Goal: Task Accomplishment & Management: Use online tool/utility

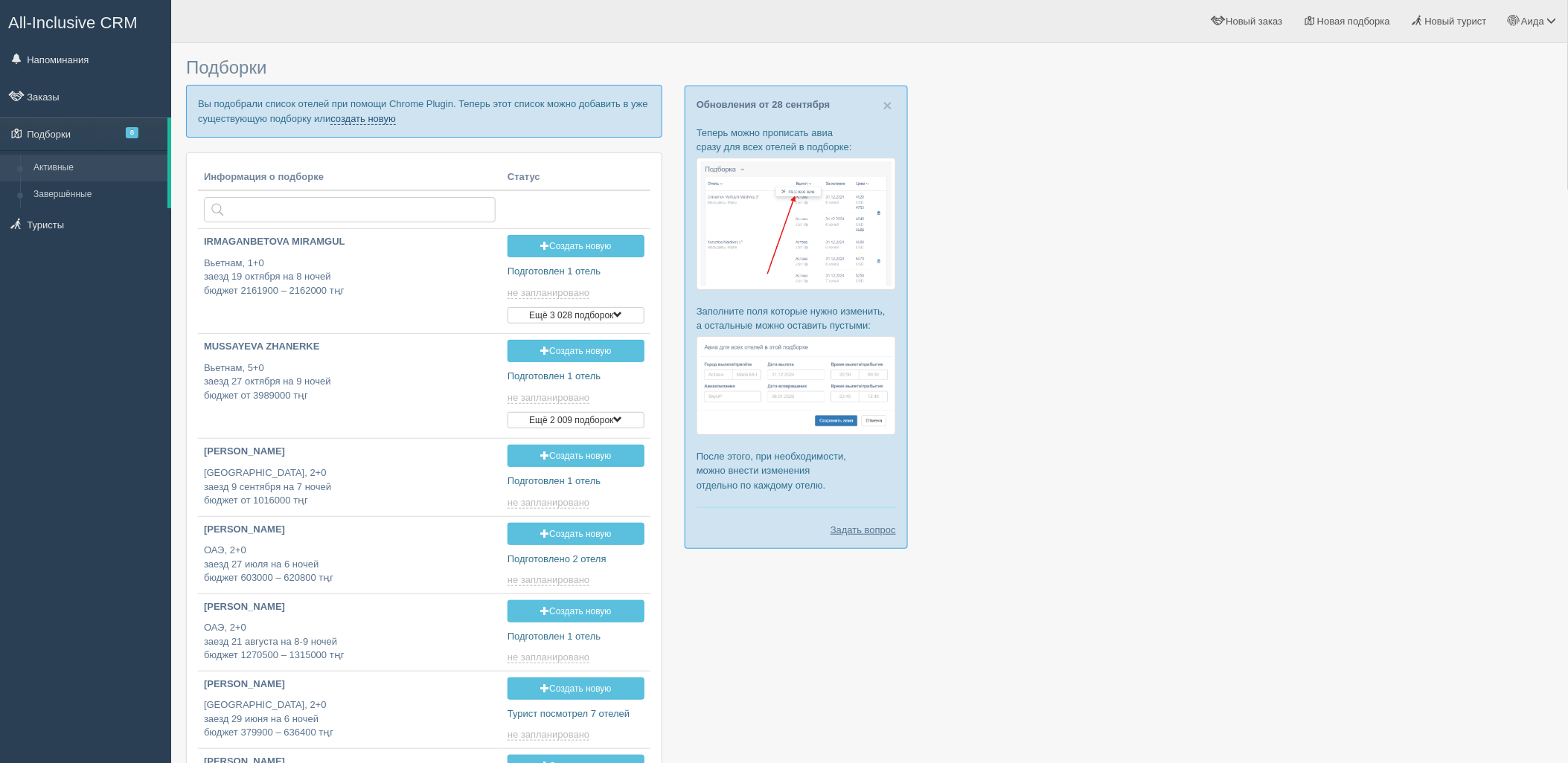
click at [384, 123] on link "создать новую" at bounding box center [363, 119] width 66 height 12
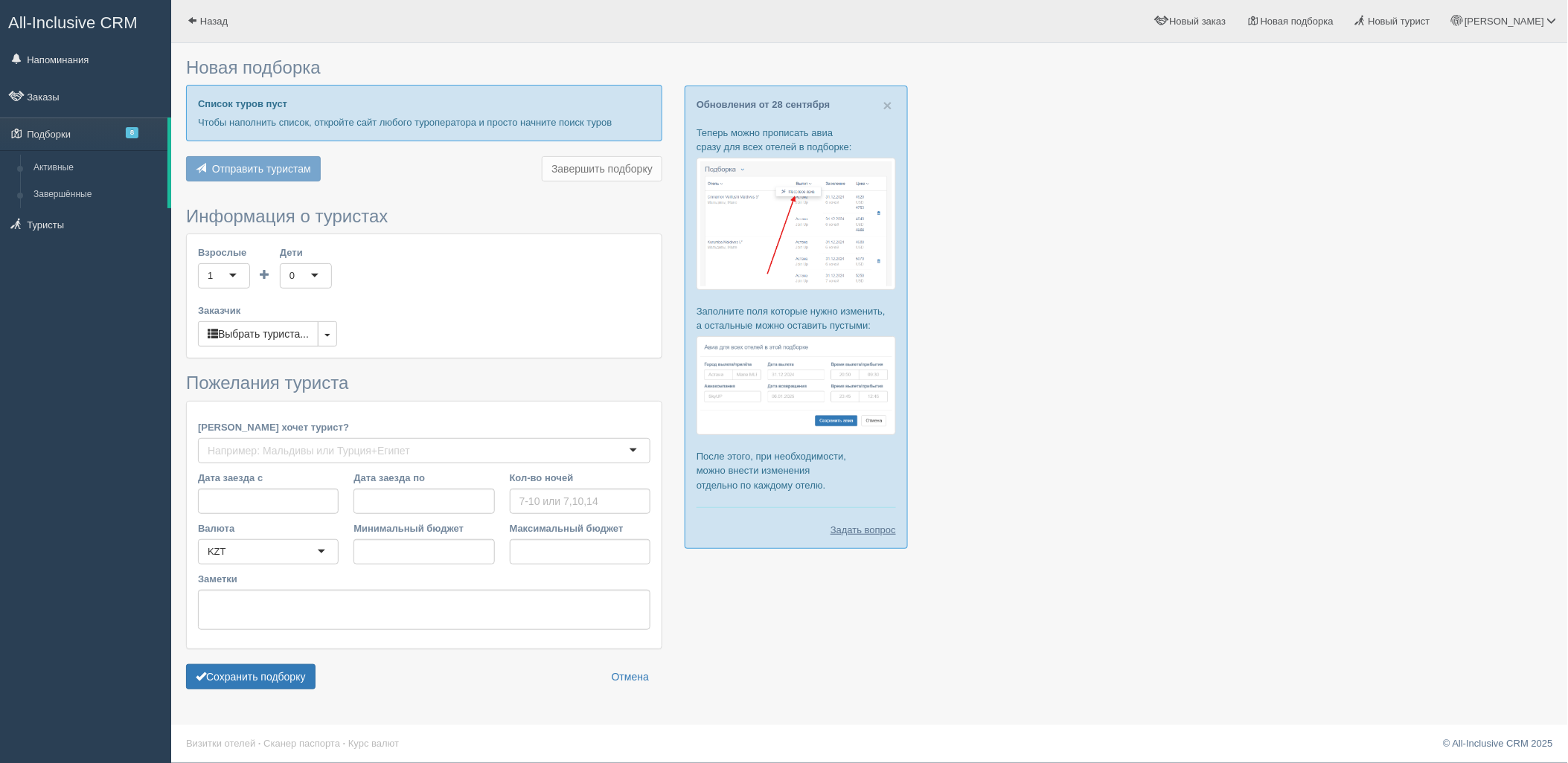
type input "6"
type input "867500"
type input "1318600"
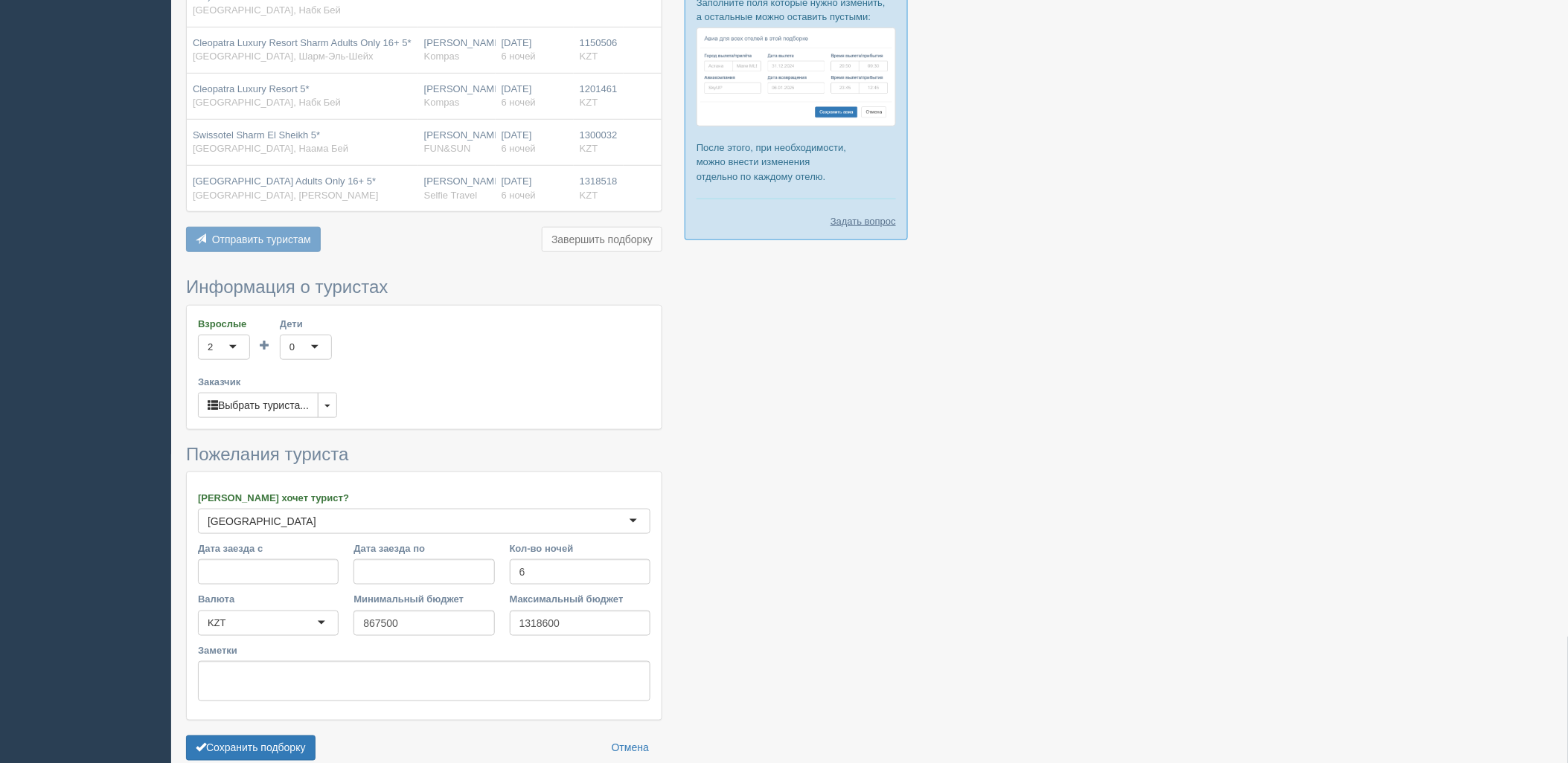
scroll to position [369, 0]
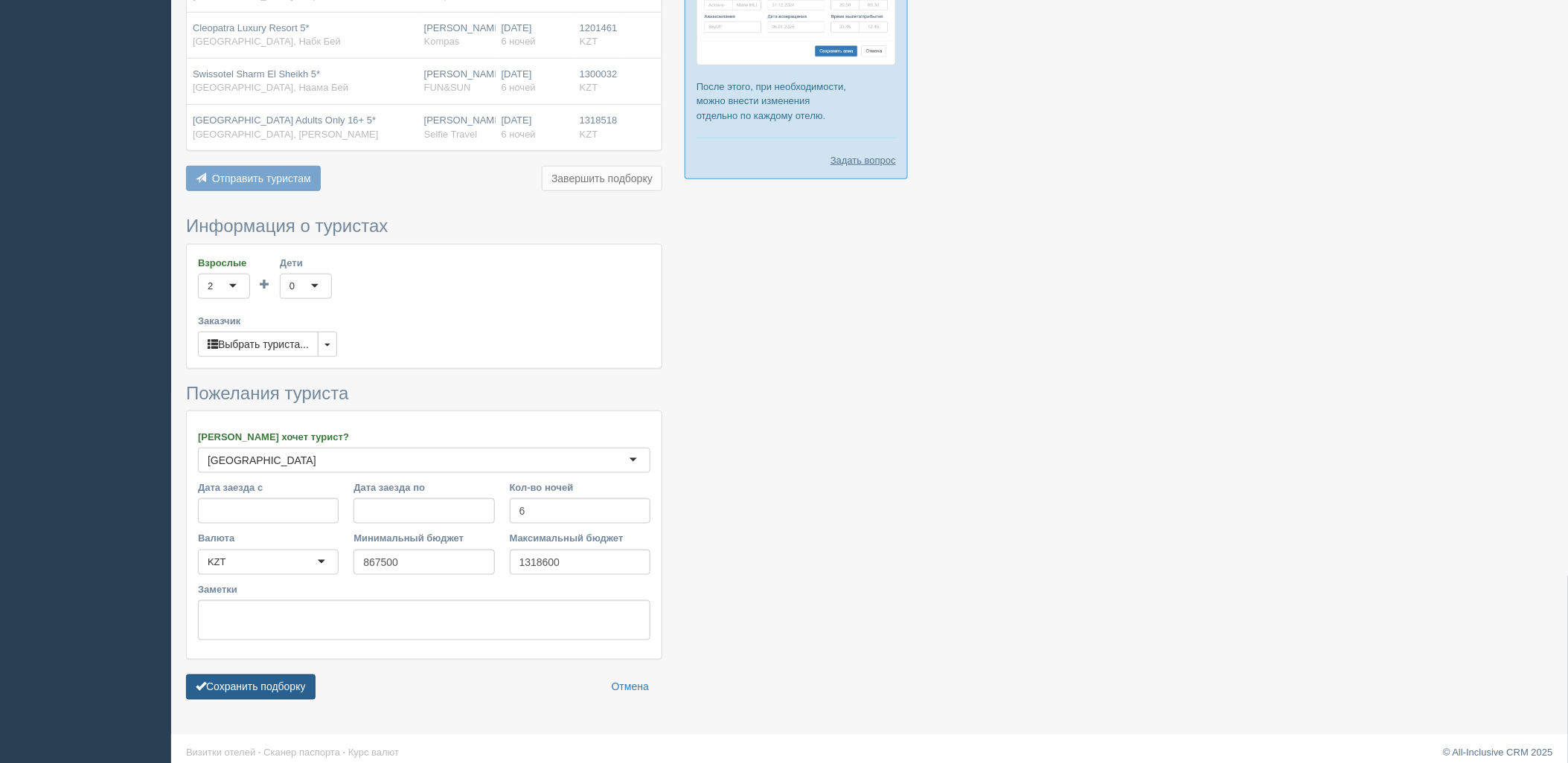
click at [289, 695] on button "Сохранить подборку" at bounding box center [250, 687] width 129 height 25
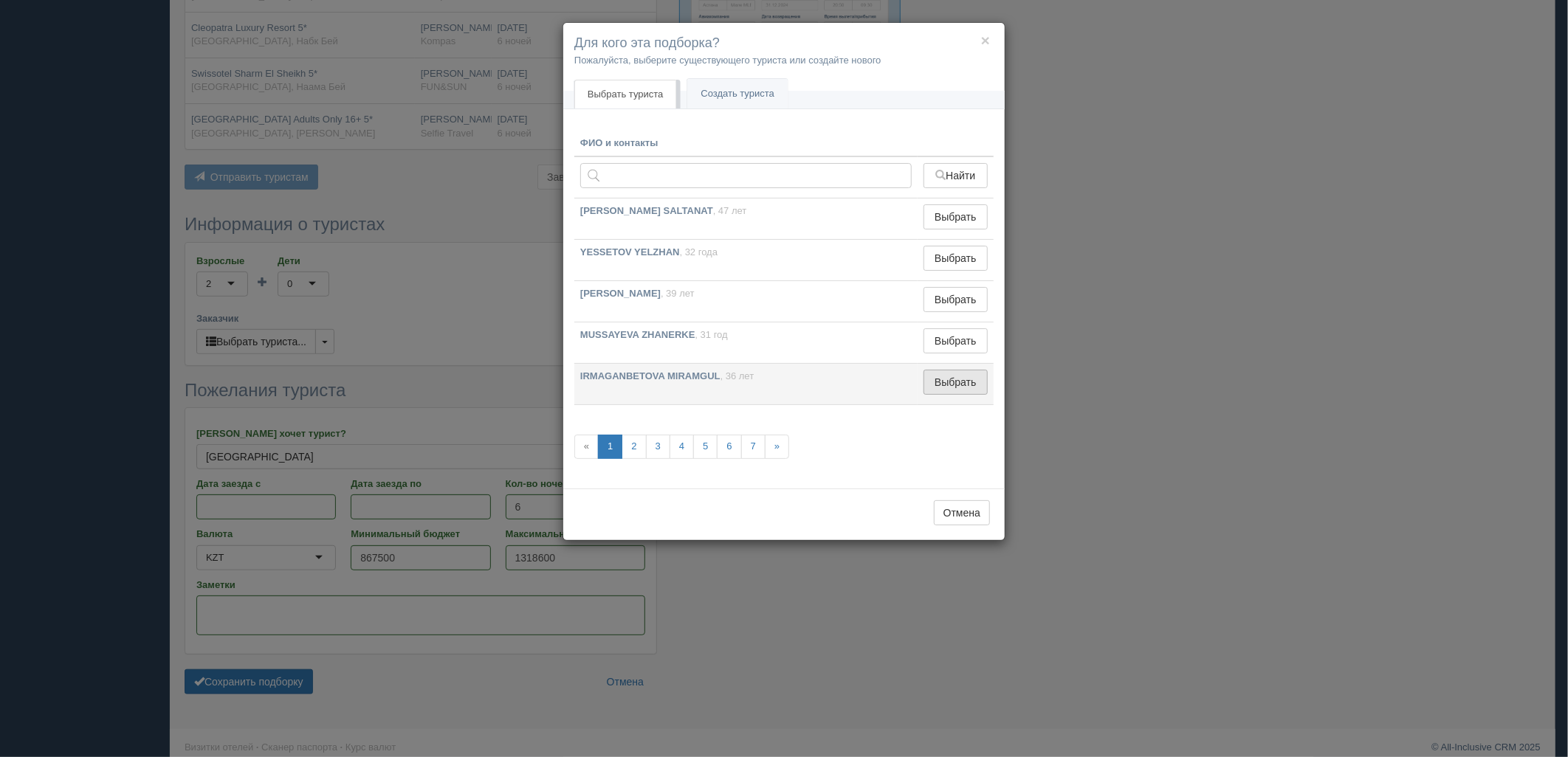
click at [954, 382] on button "Выбрать" at bounding box center [956, 382] width 65 height 25
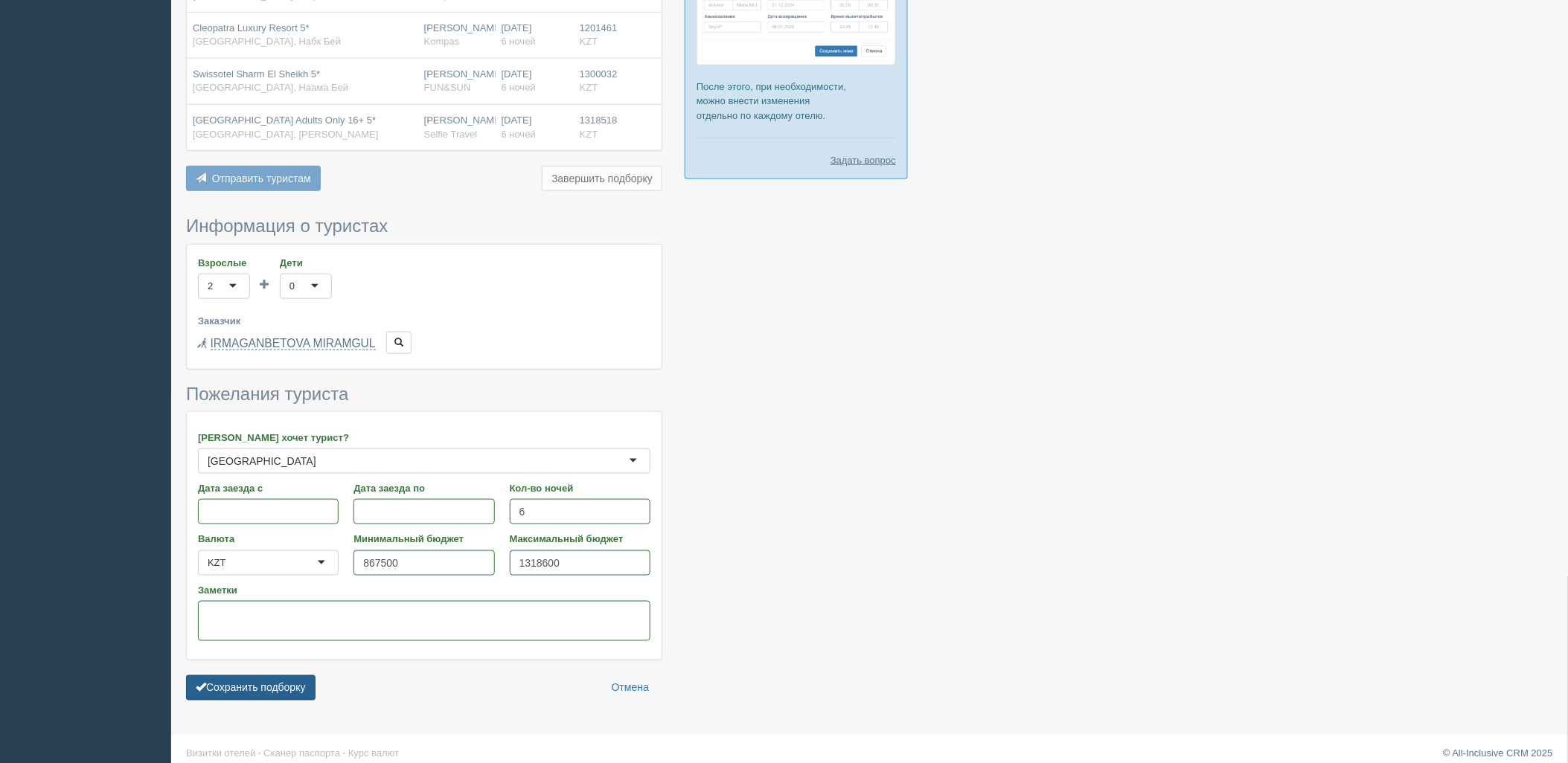
click at [259, 697] on button "Сохранить подборку" at bounding box center [250, 688] width 129 height 25
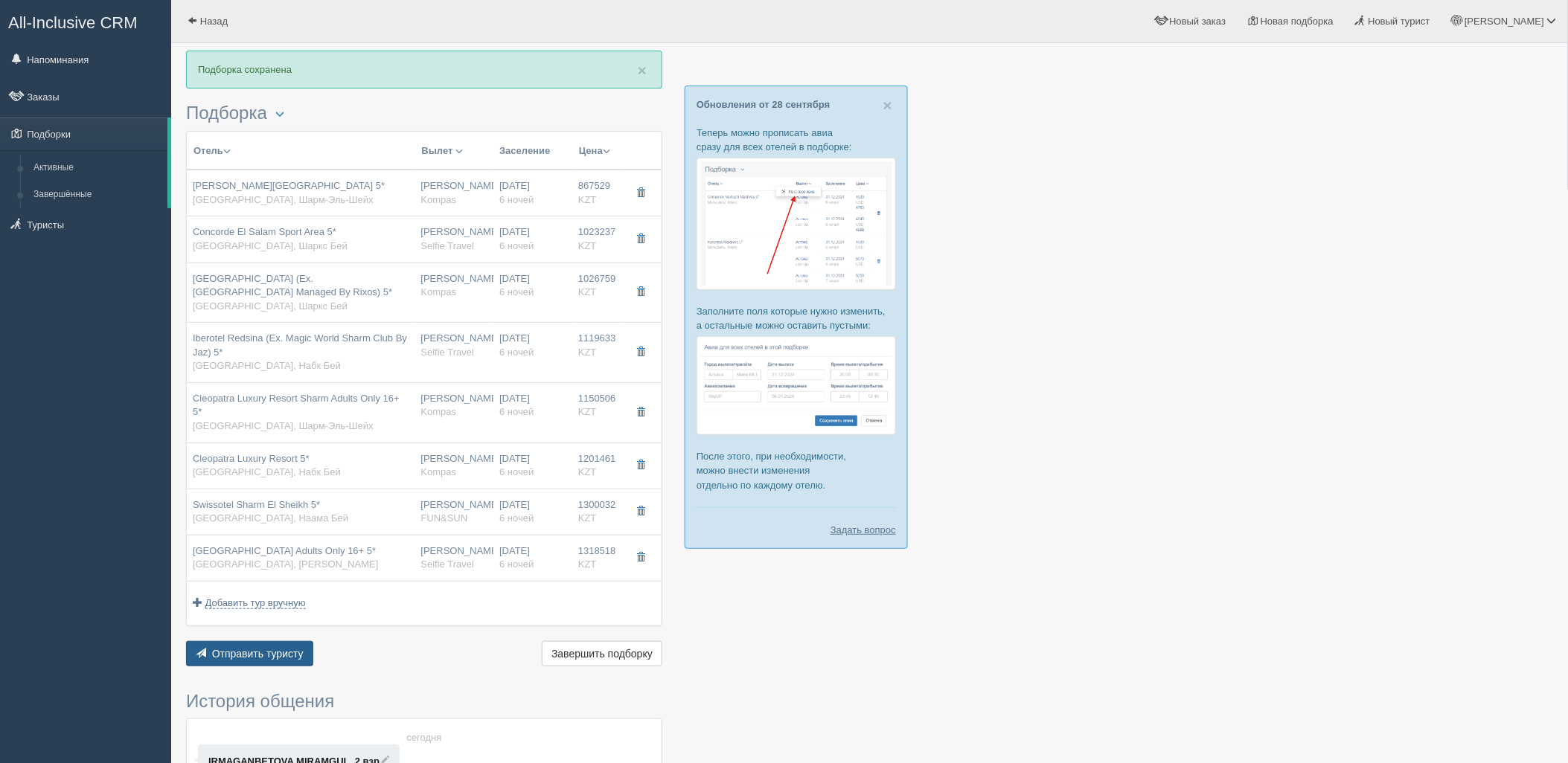
click at [288, 647] on button "Отправить туристу Отправить" at bounding box center [249, 654] width 128 height 25
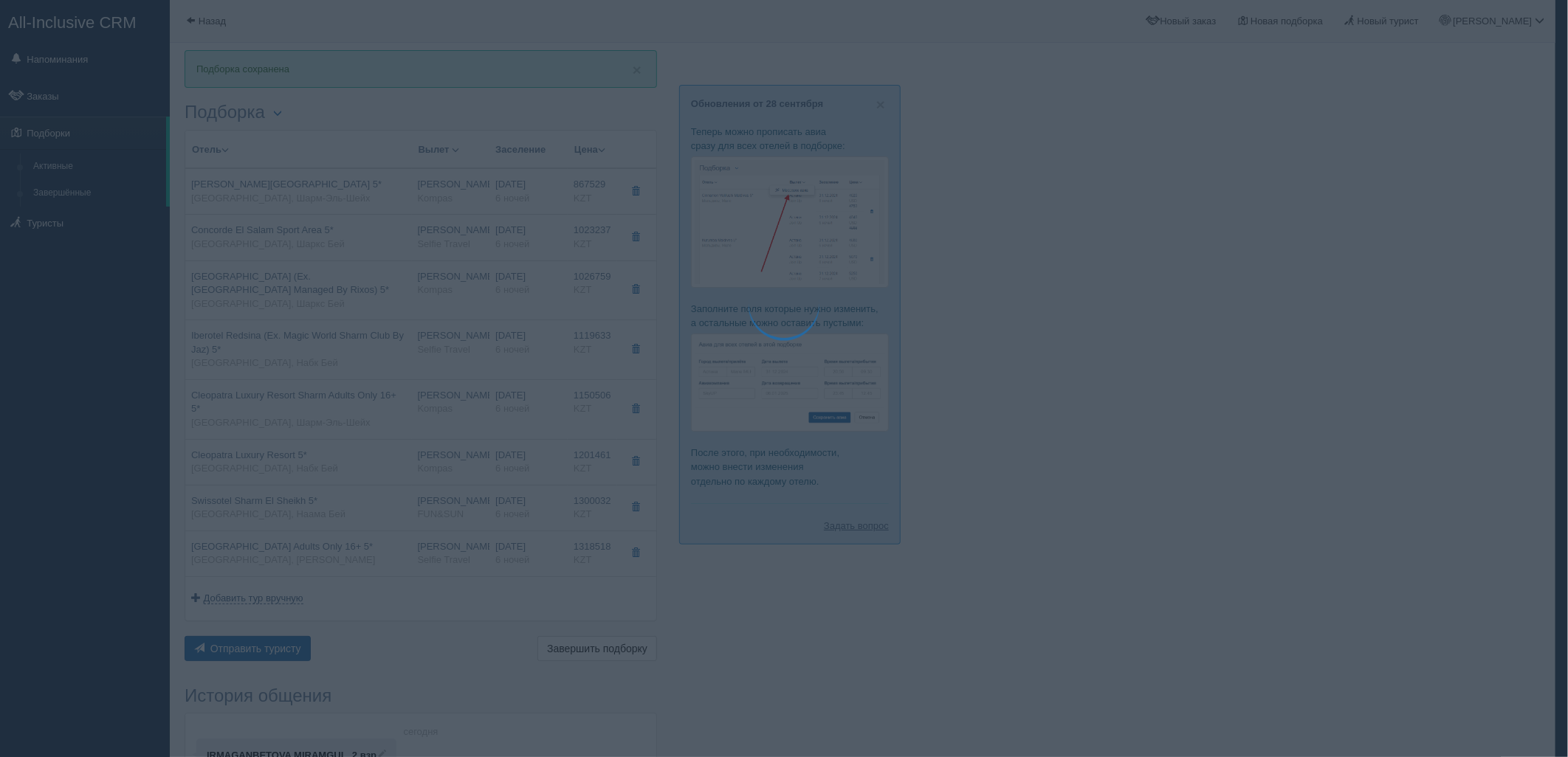
type textarea "🌞 Добрый день! Предлагаем Вам рассмотреть следующие варианты: 🌎 Египет, Шарм-Эл…"
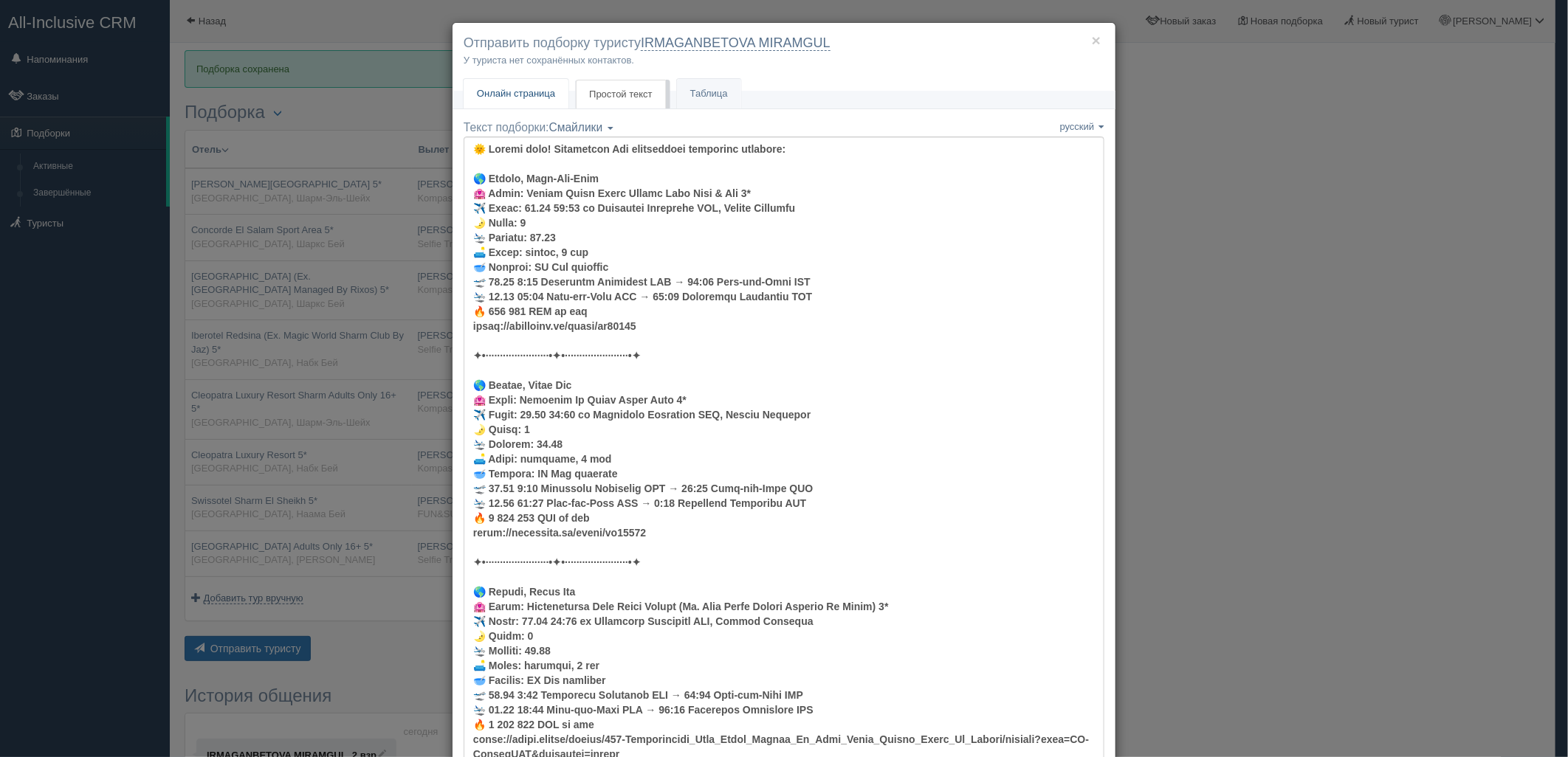
click at [546, 79] on link "Онлайн страница Онлайн" at bounding box center [515, 93] width 105 height 31
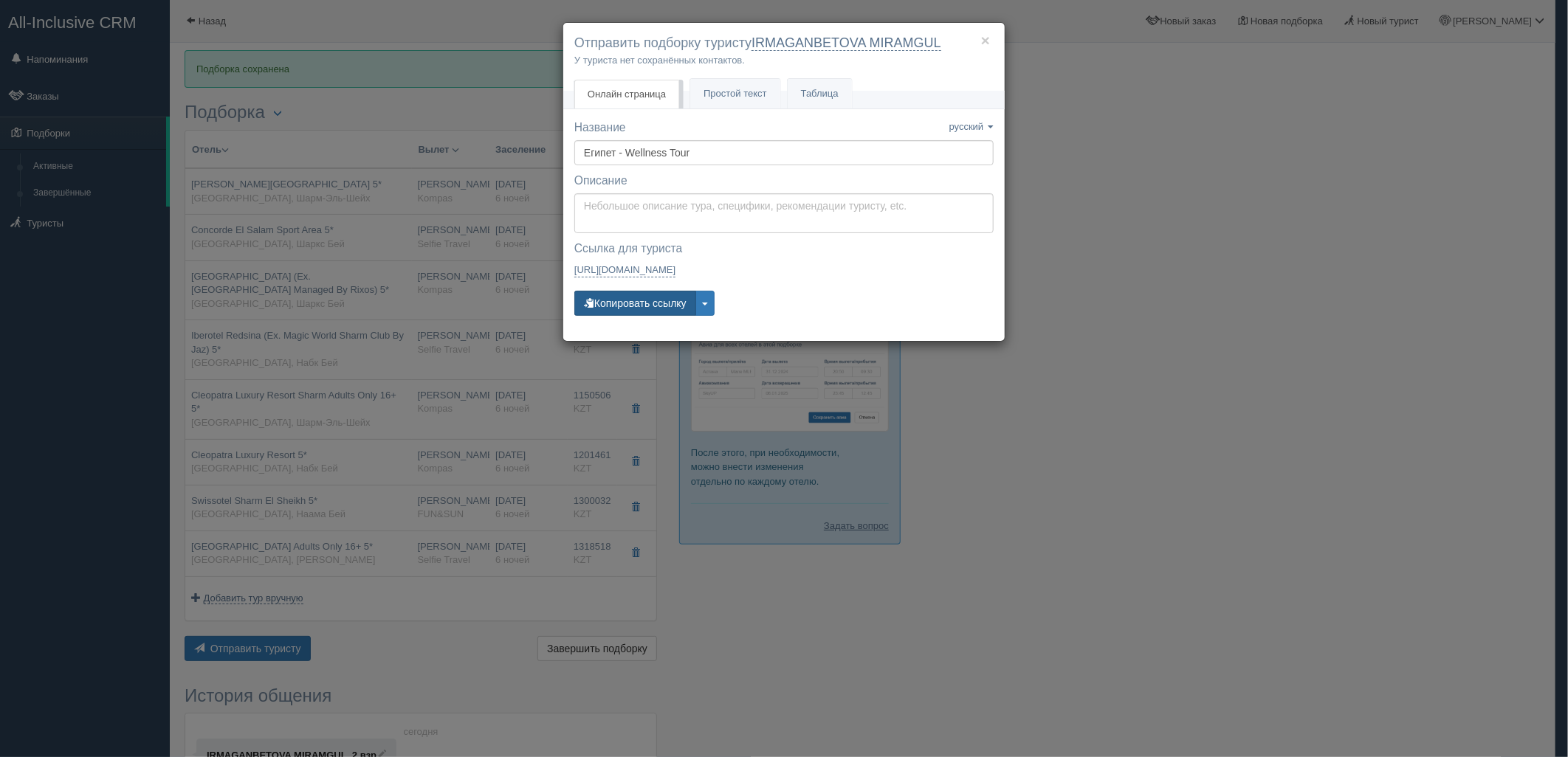
click at [616, 311] on button "Копировать ссылку" at bounding box center [635, 303] width 122 height 25
click at [1248, 225] on div "× Отправить подборку туристу IRMAGANBETOVA MIRAMGUL У туриста нет сохранённых к…" at bounding box center [784, 378] width 1568 height 757
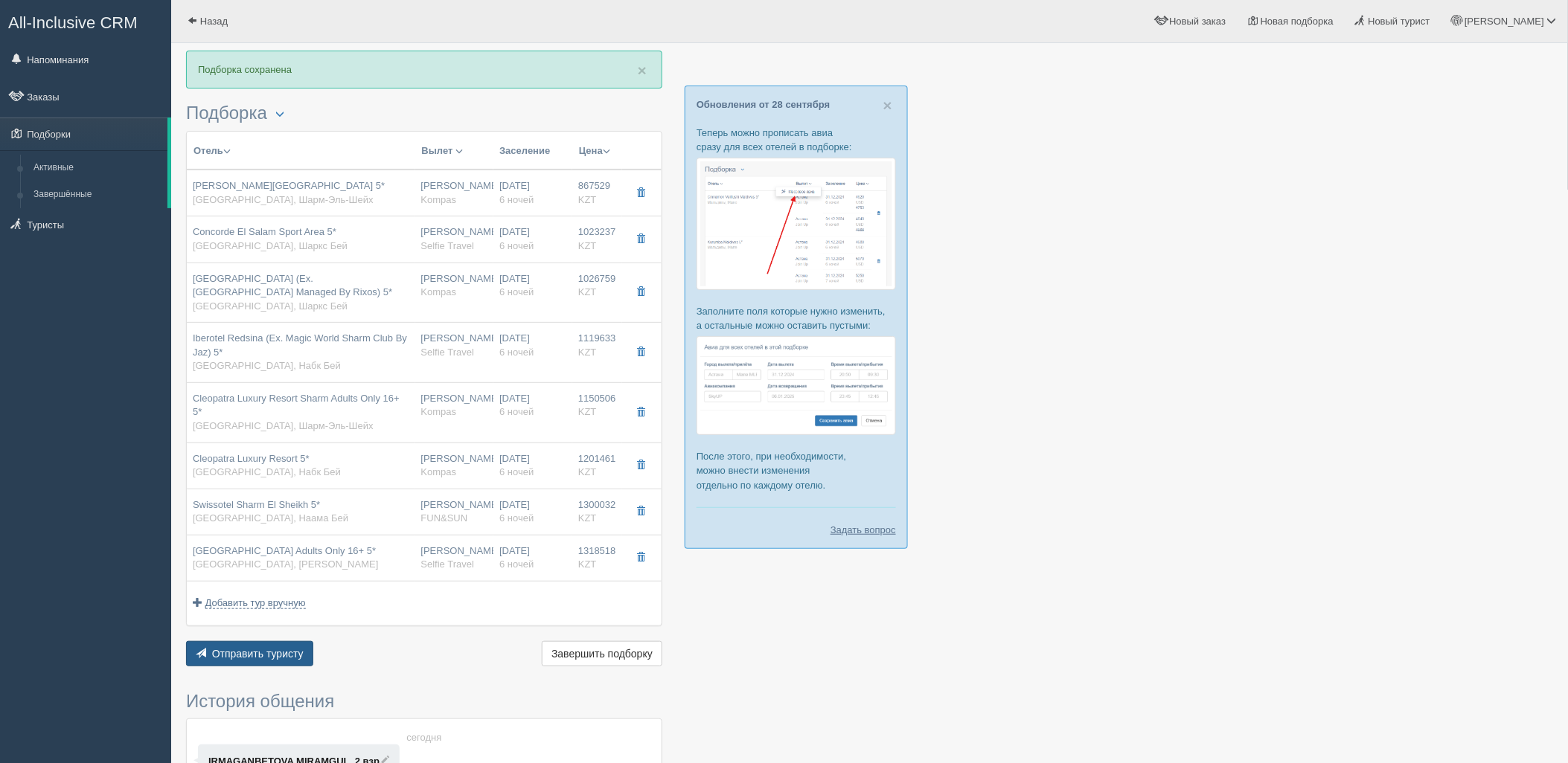
click at [269, 648] on span "Отправить туристу" at bounding box center [258, 654] width 92 height 12
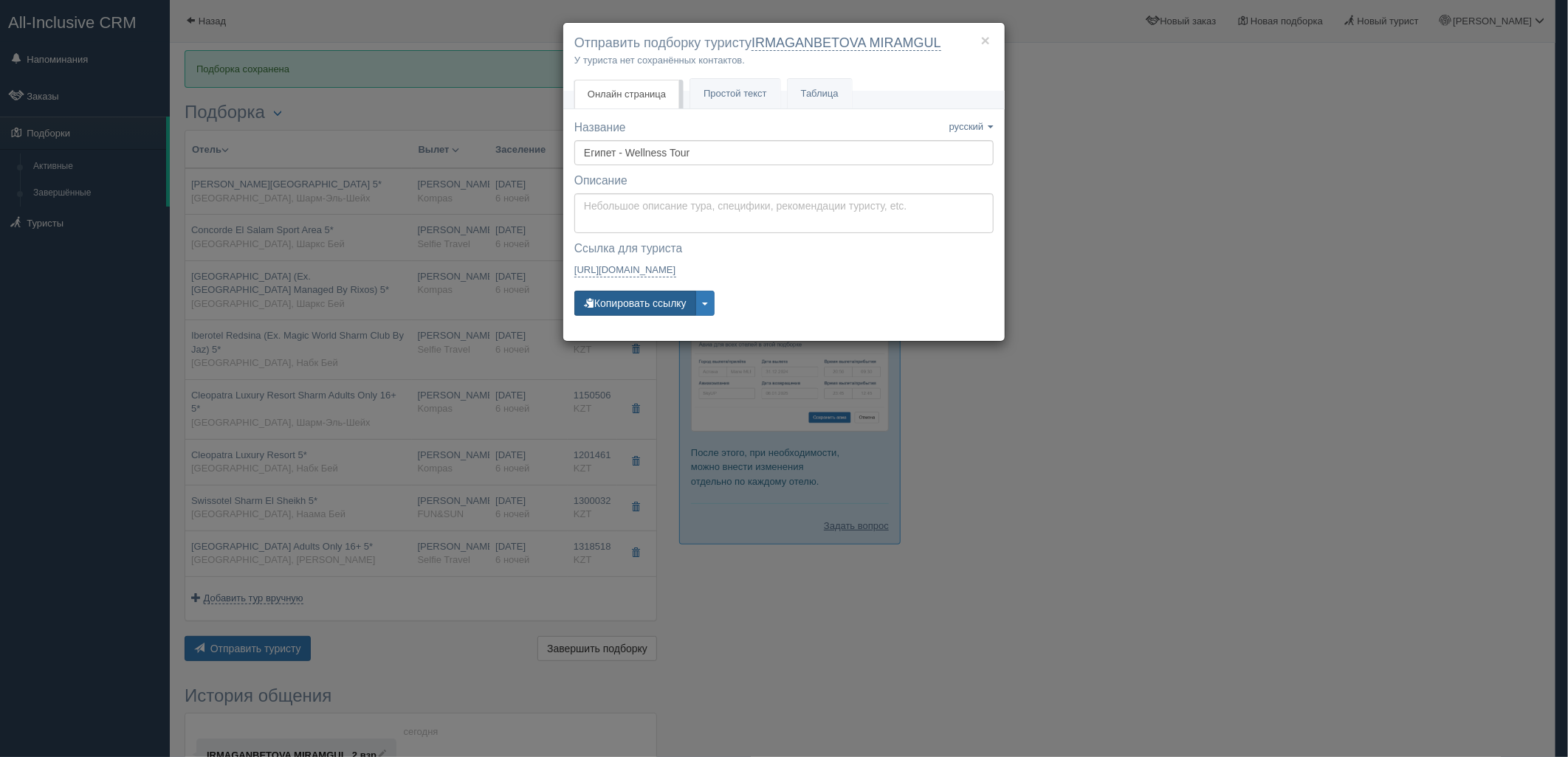
click at [620, 305] on button "Копировать ссылку" at bounding box center [635, 303] width 122 height 25
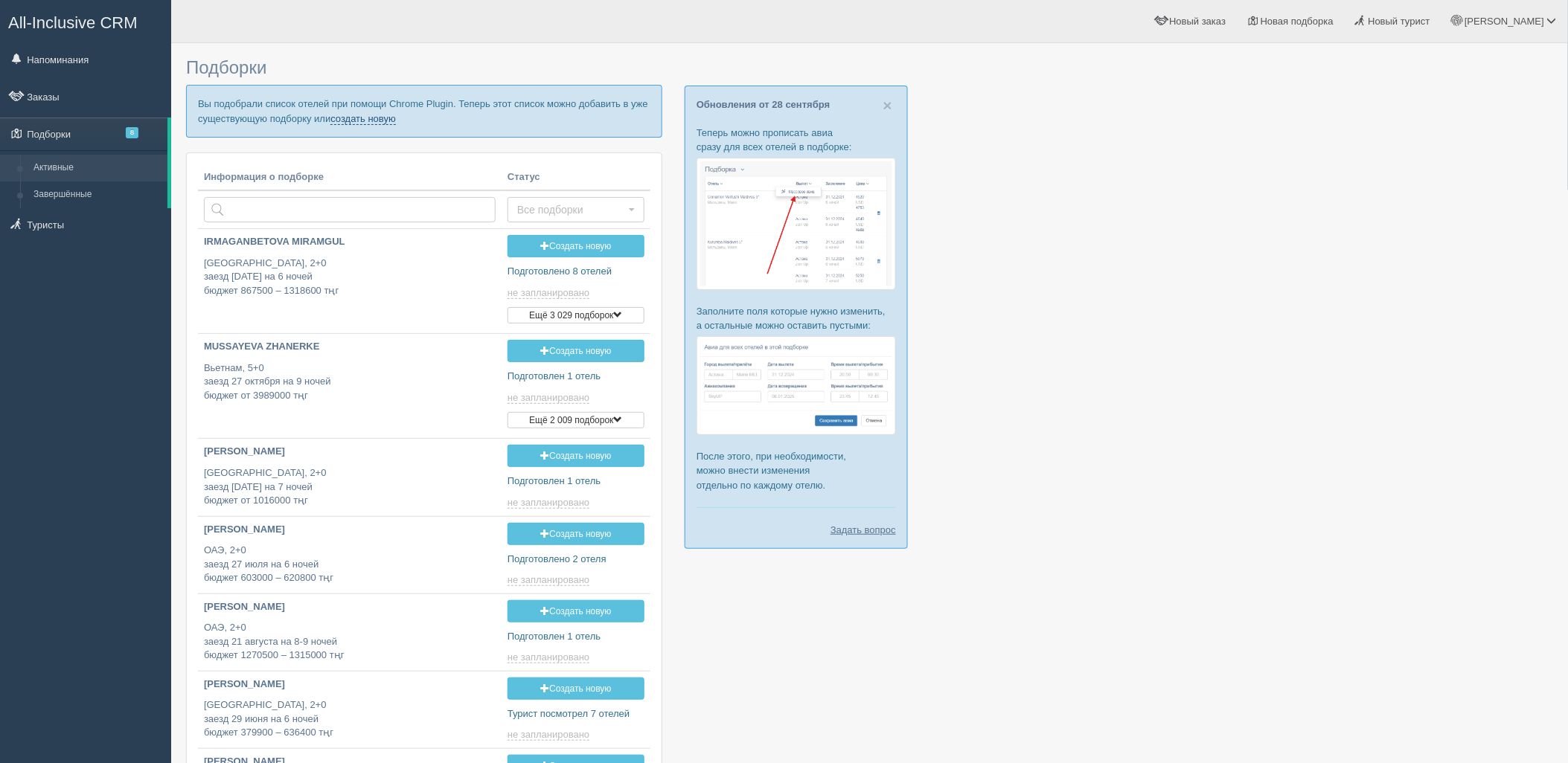
click at [362, 123] on link "создать новую" at bounding box center [363, 119] width 66 height 12
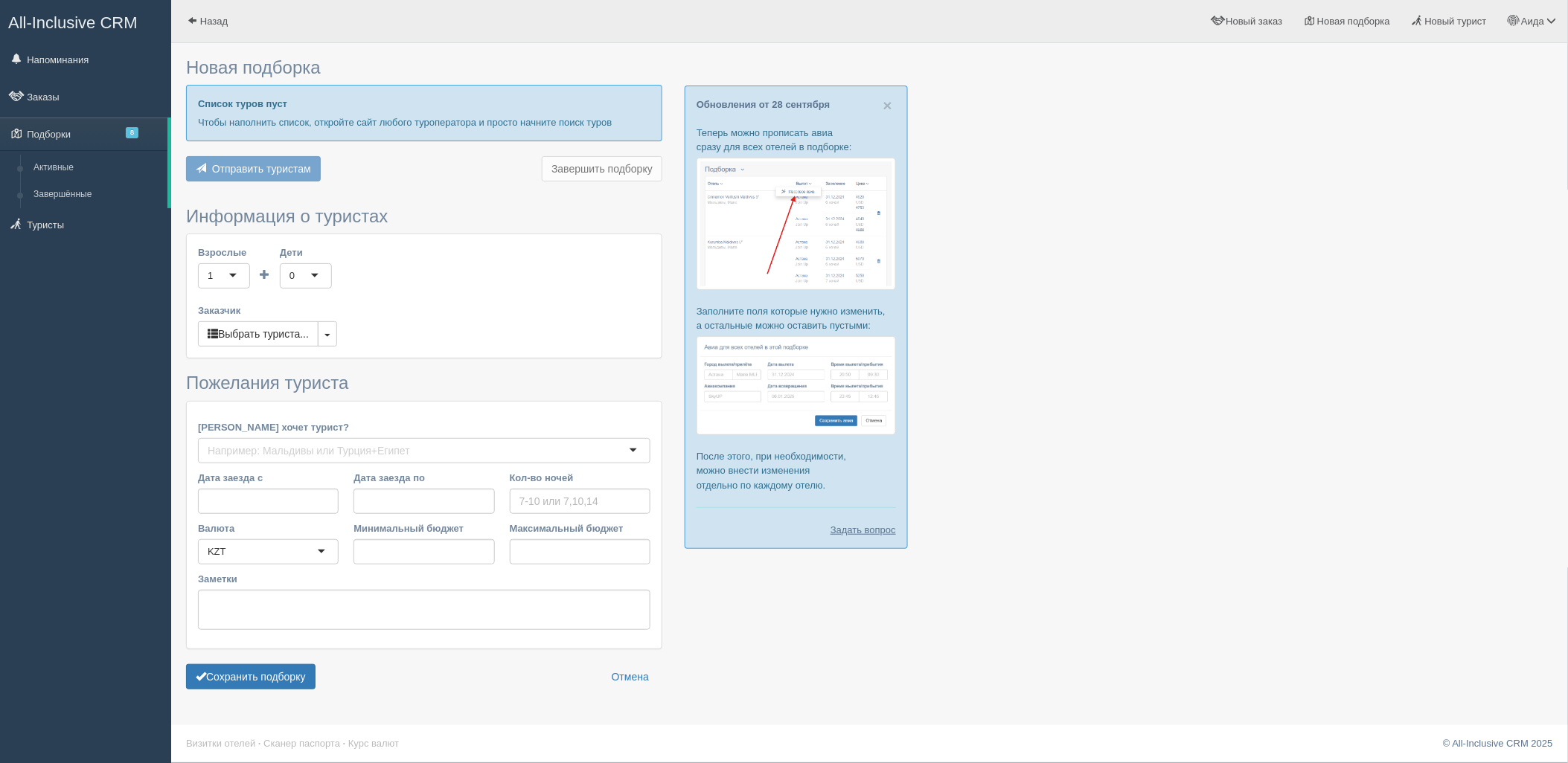
type input "7"
type input "1095200"
type input "1768400"
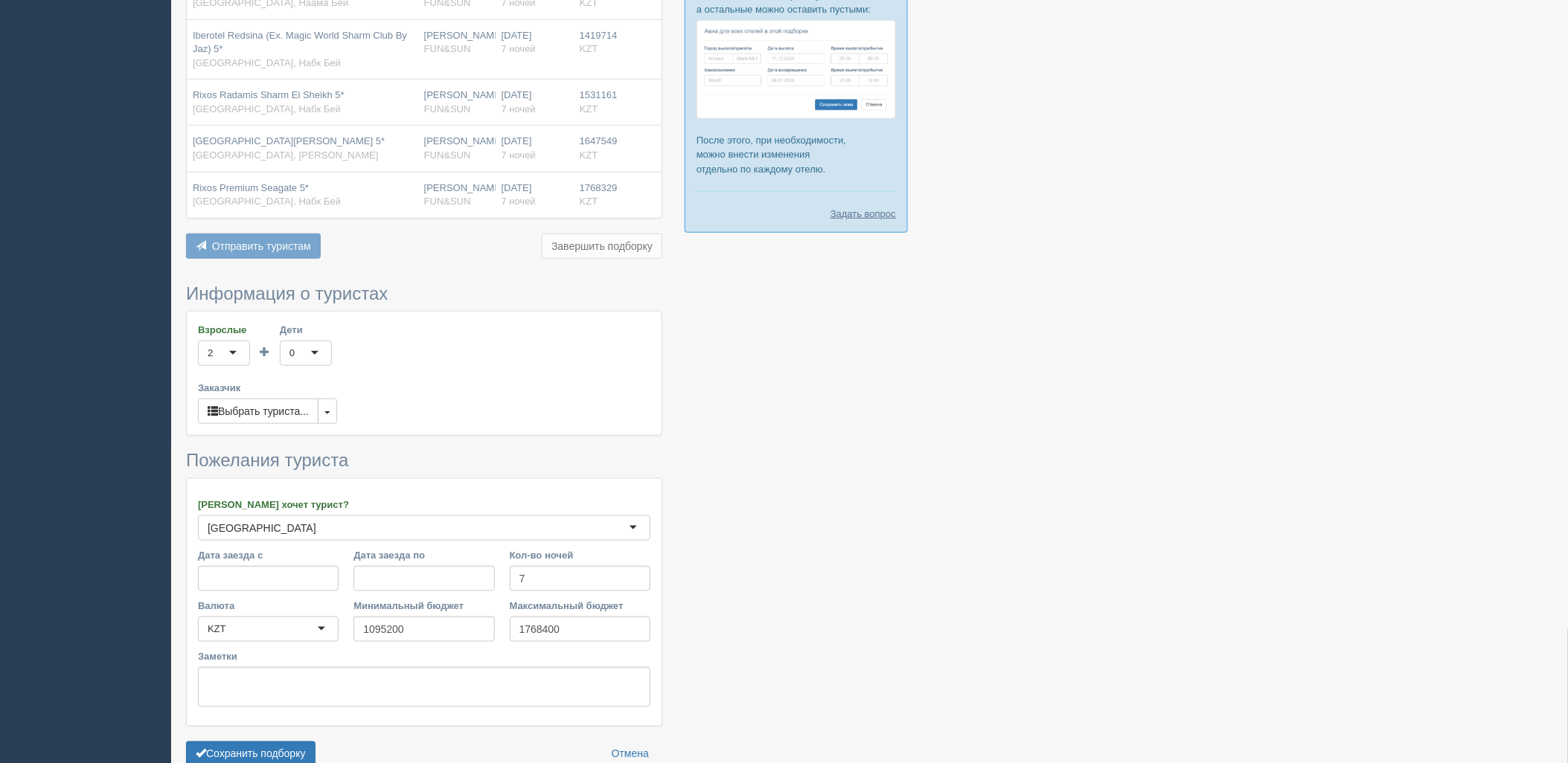
scroll to position [396, 0]
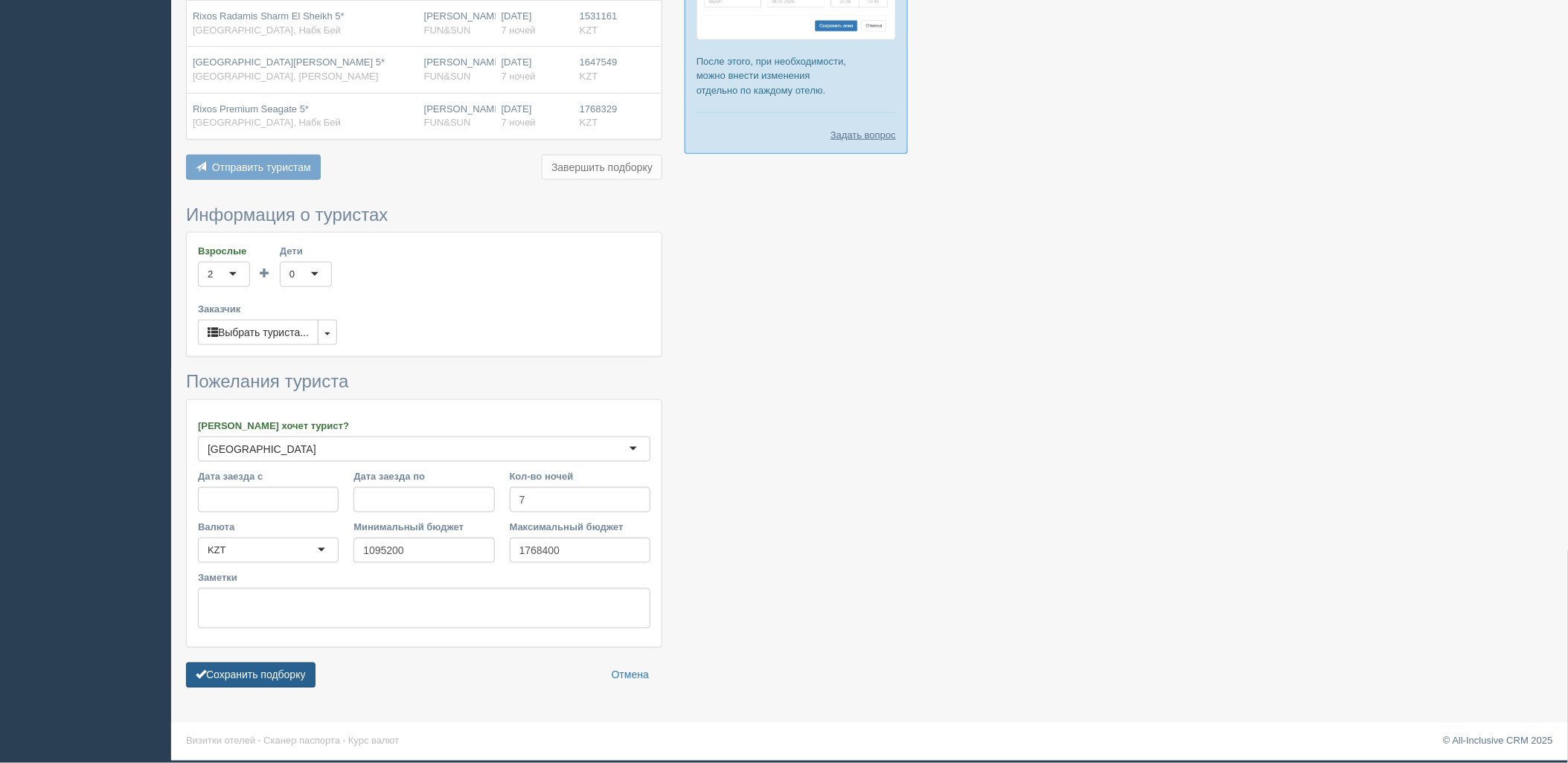
drag, startPoint x: 287, startPoint y: 674, endPoint x: 303, endPoint y: 670, distance: 16.5
click at [290, 674] on button "Сохранить подборку" at bounding box center [250, 675] width 129 height 25
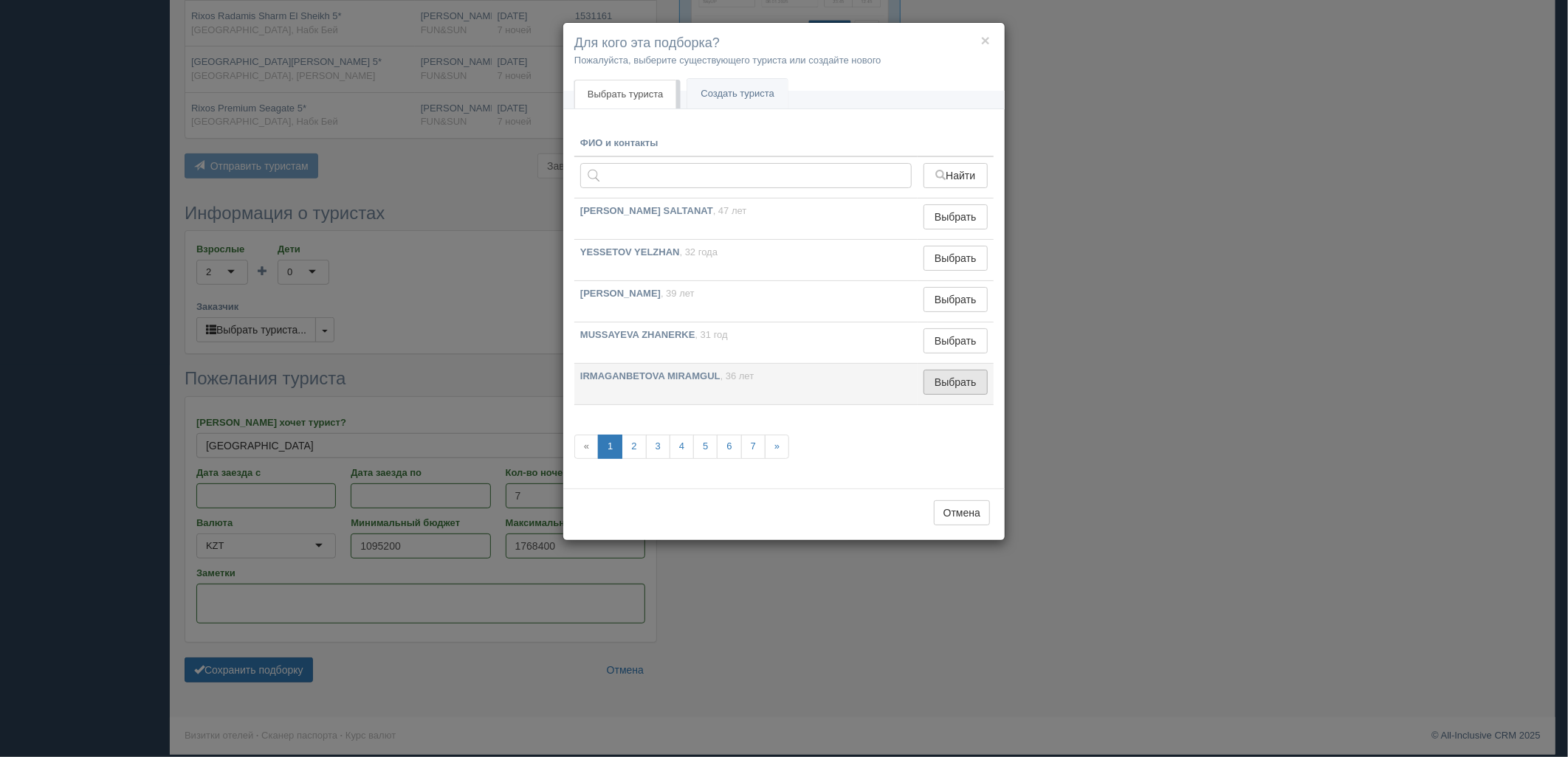
click at [968, 380] on button "Выбрать" at bounding box center [956, 382] width 65 height 25
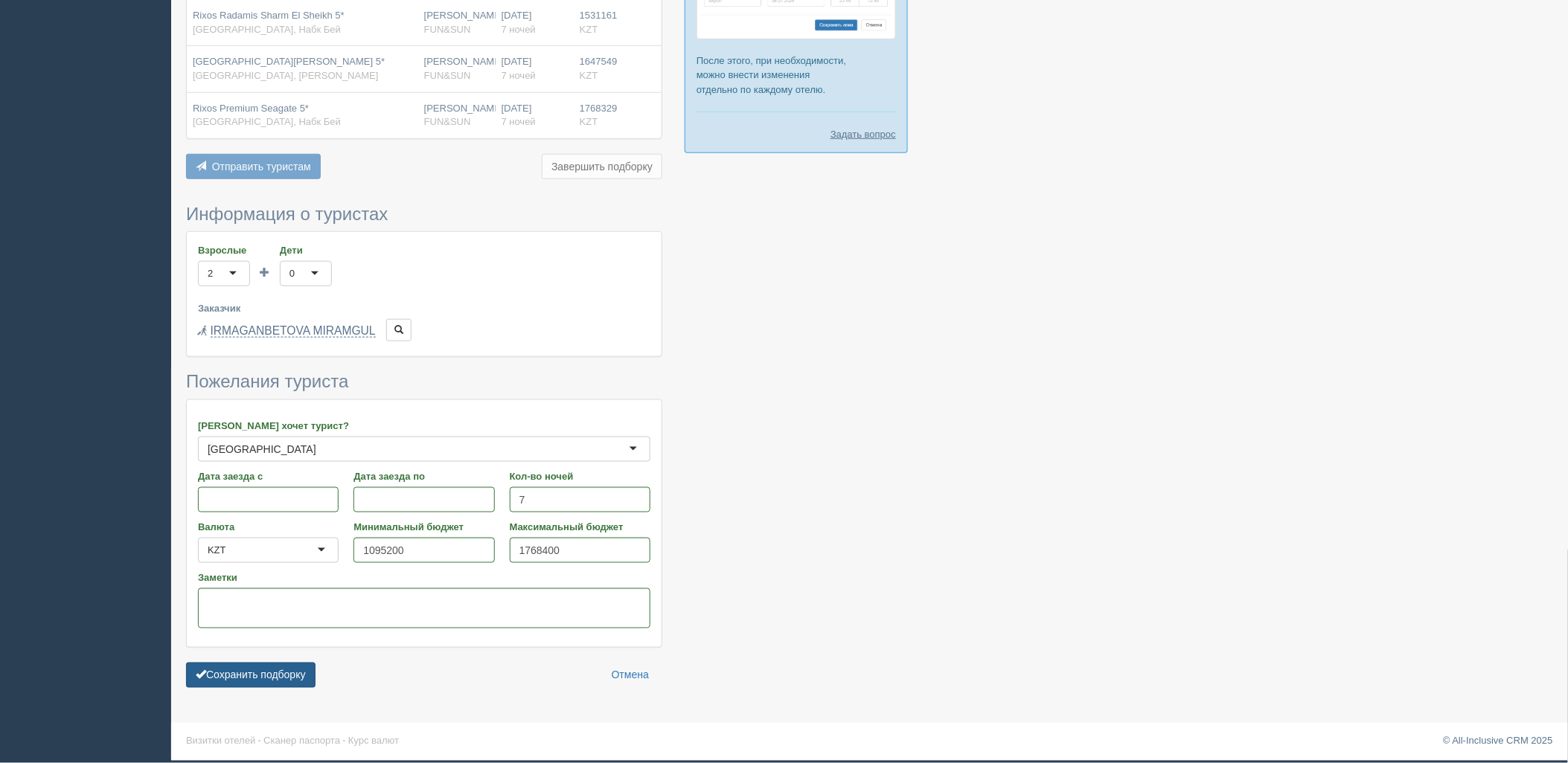
click at [293, 682] on button "Сохранить подборку" at bounding box center [250, 675] width 129 height 25
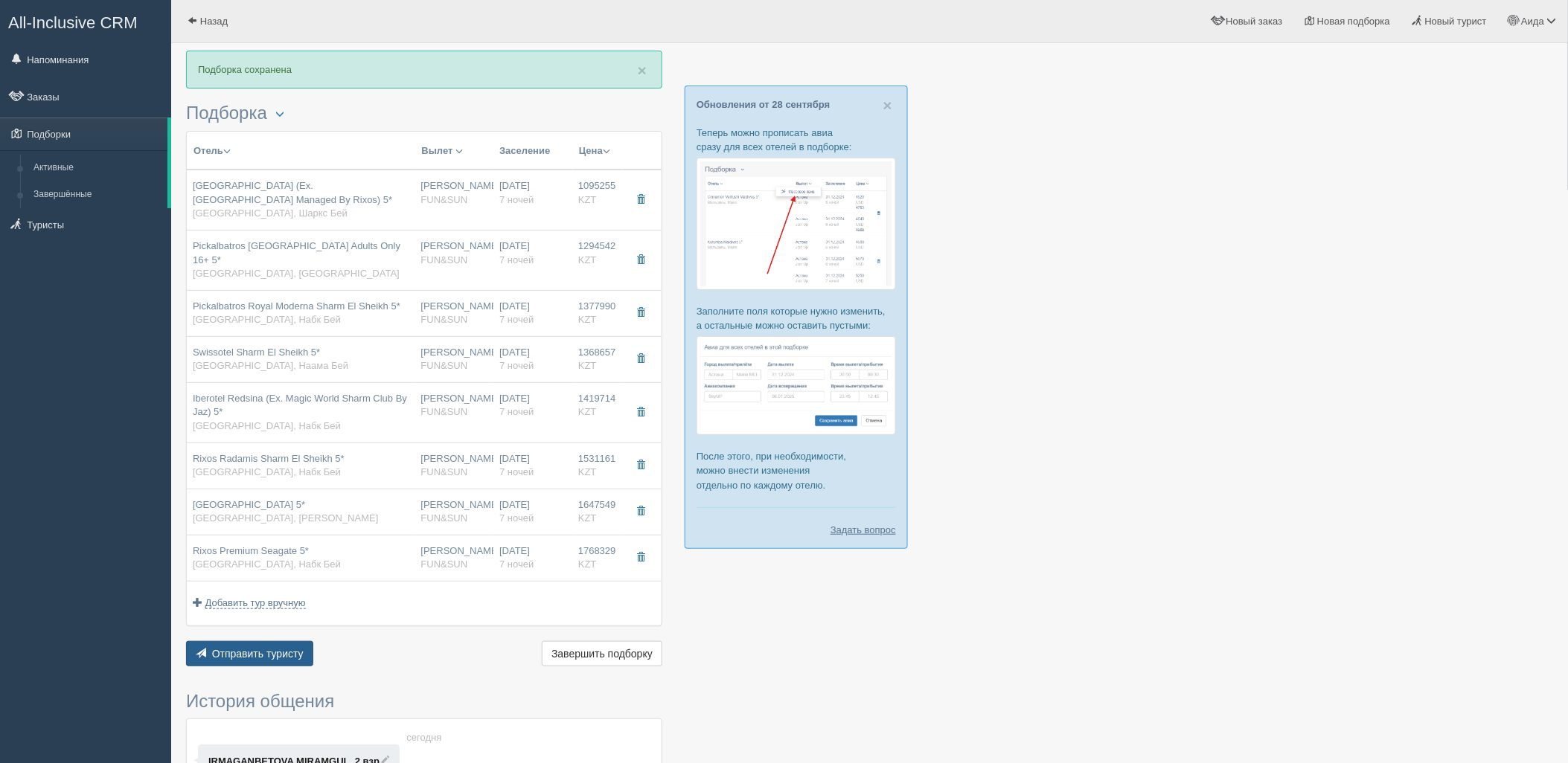
click at [249, 658] on span "Отправить туристу" at bounding box center [258, 654] width 92 height 12
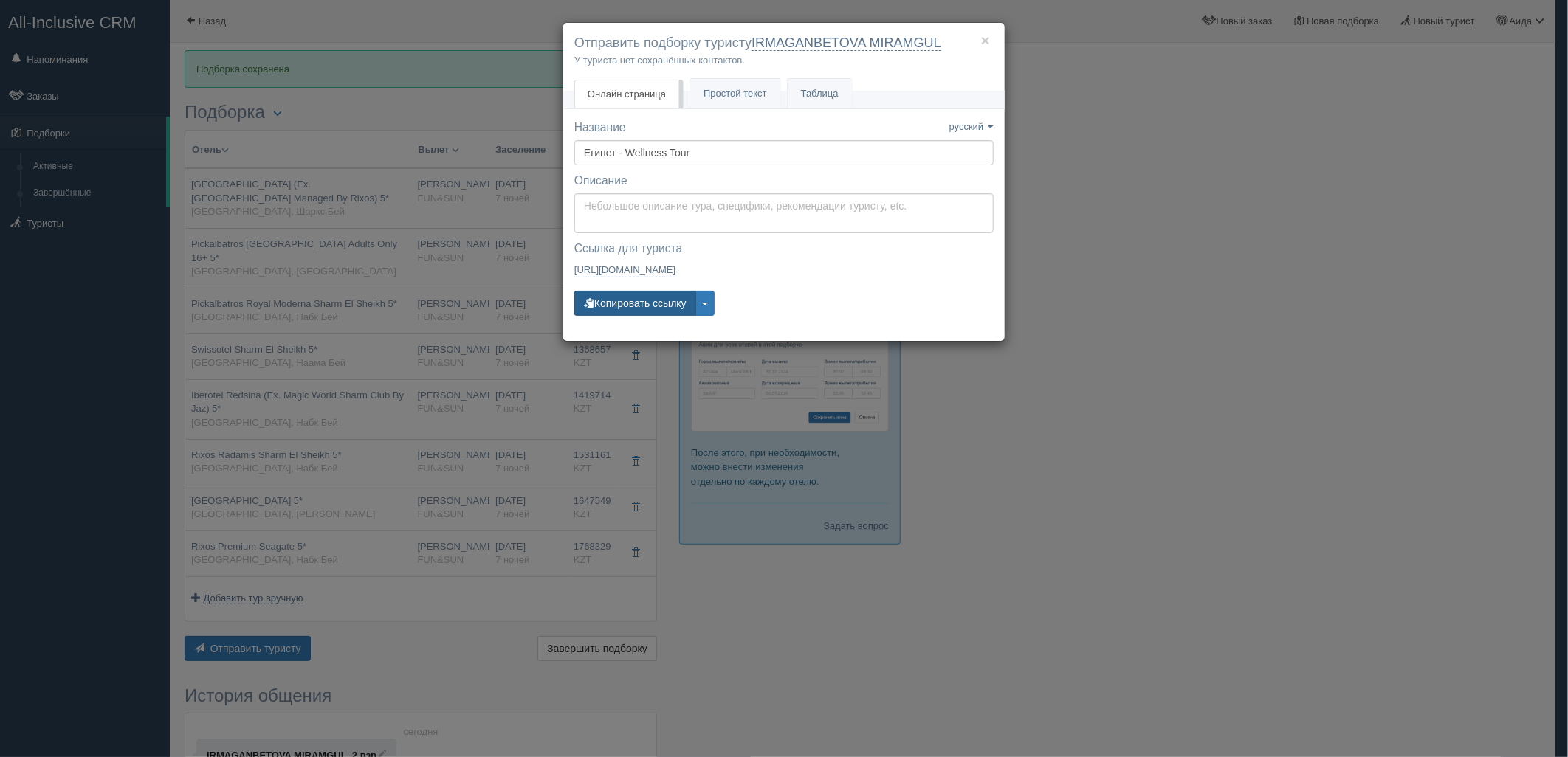
click at [660, 295] on button "Копировать ссылку" at bounding box center [635, 303] width 122 height 25
click at [1273, 283] on div "× Отправить подборку туристу IRMAGANBETOVA MIRAMGUL У туриста нет сохранённых к…" at bounding box center [784, 378] width 1568 height 757
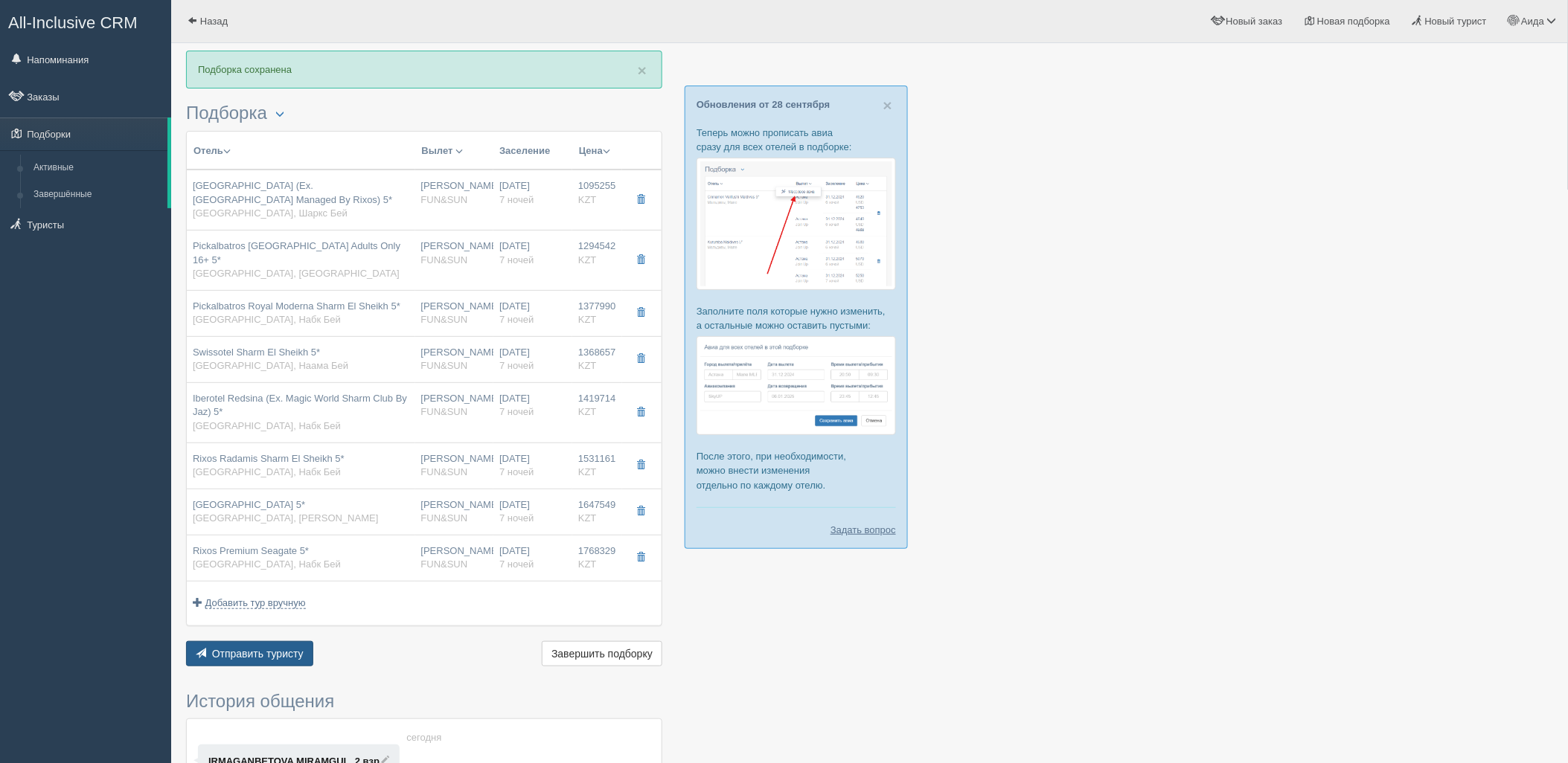
click at [286, 653] on span "Отправить туристу" at bounding box center [258, 654] width 92 height 12
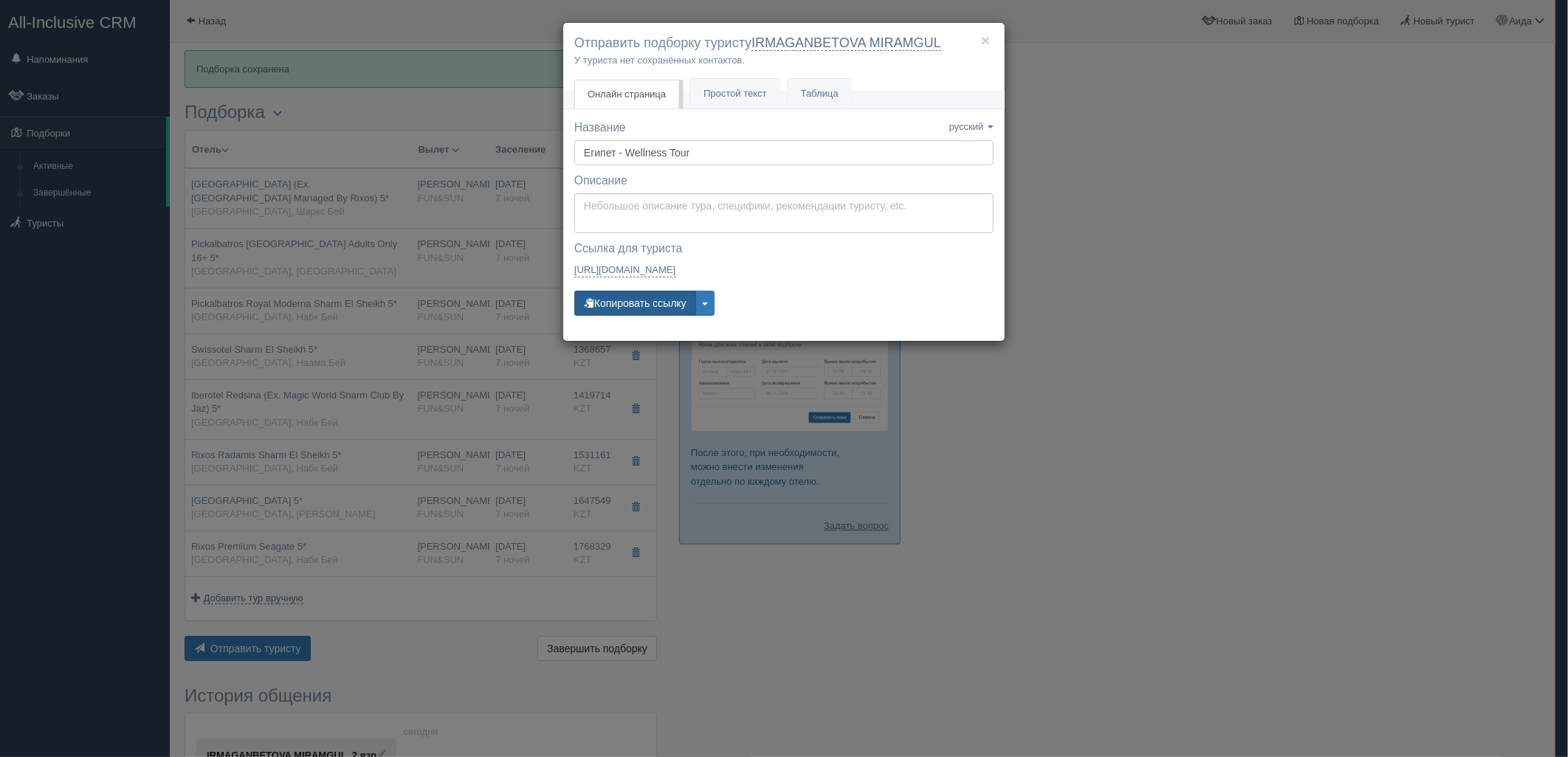
click at [606, 311] on button "Копировать ссылку" at bounding box center [635, 303] width 122 height 25
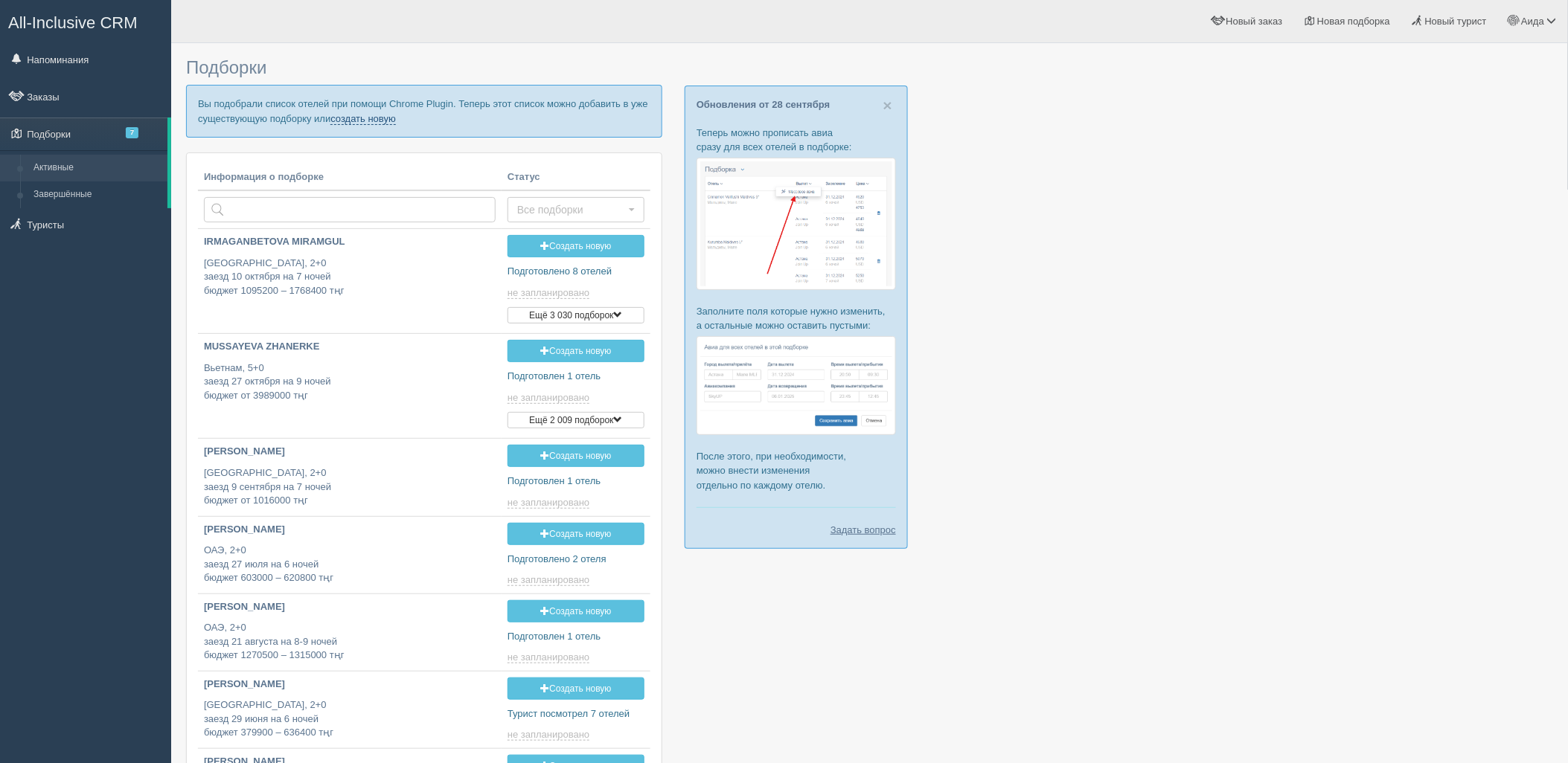
click at [389, 118] on link "создать новую" at bounding box center [363, 119] width 66 height 12
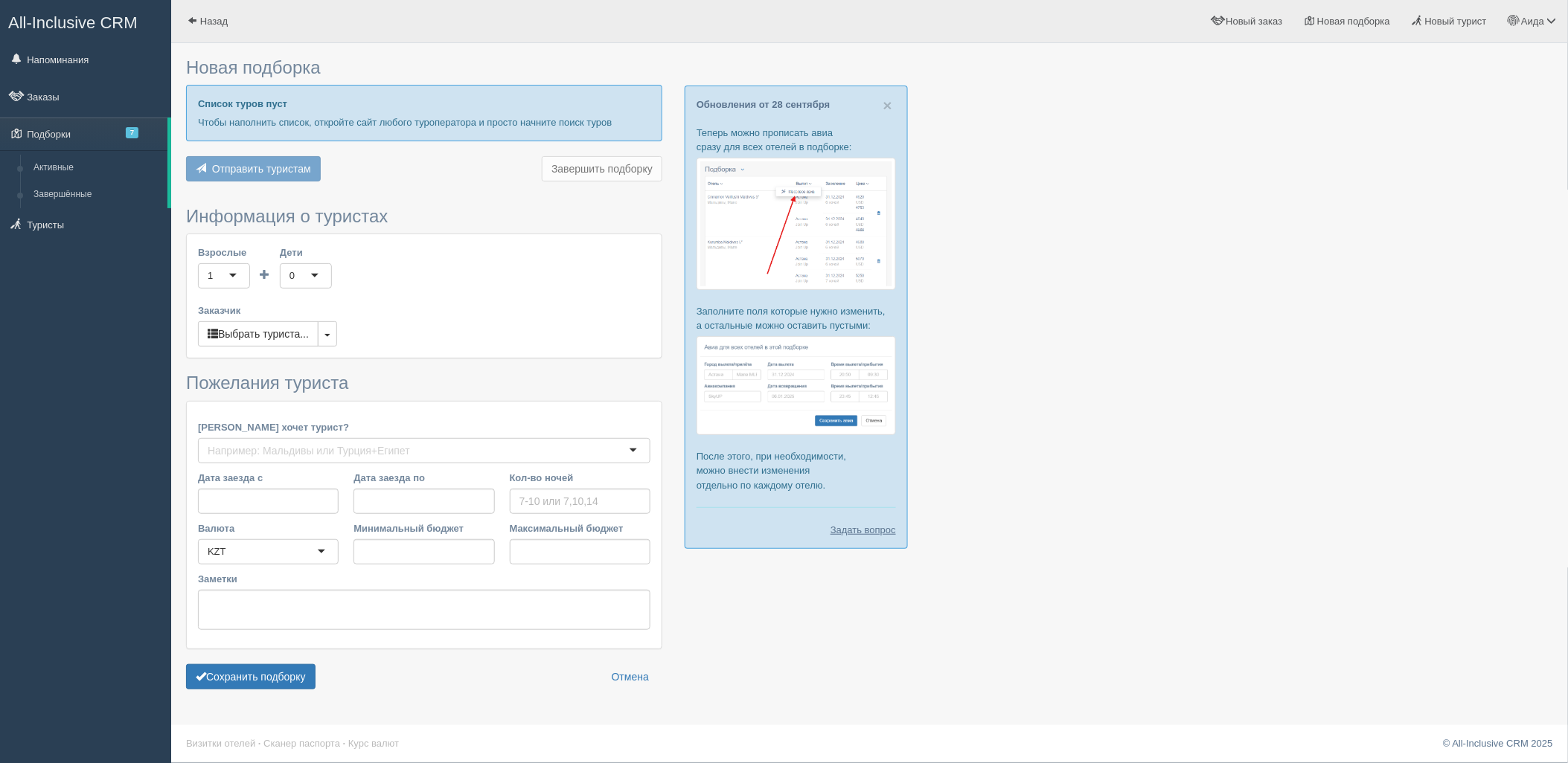
type input "6"
type input "1071000"
type input "1722600"
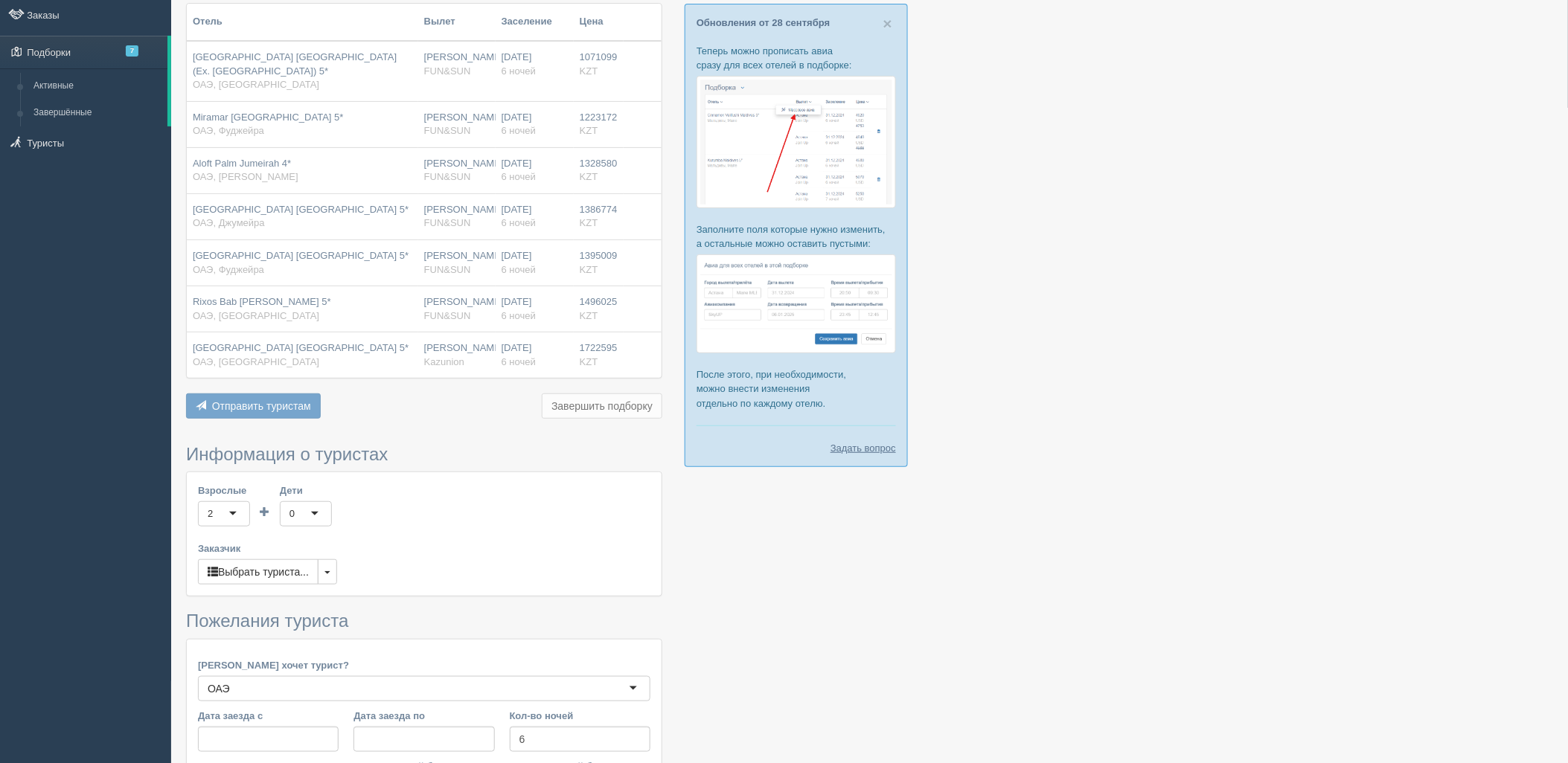
scroll to position [322, 0]
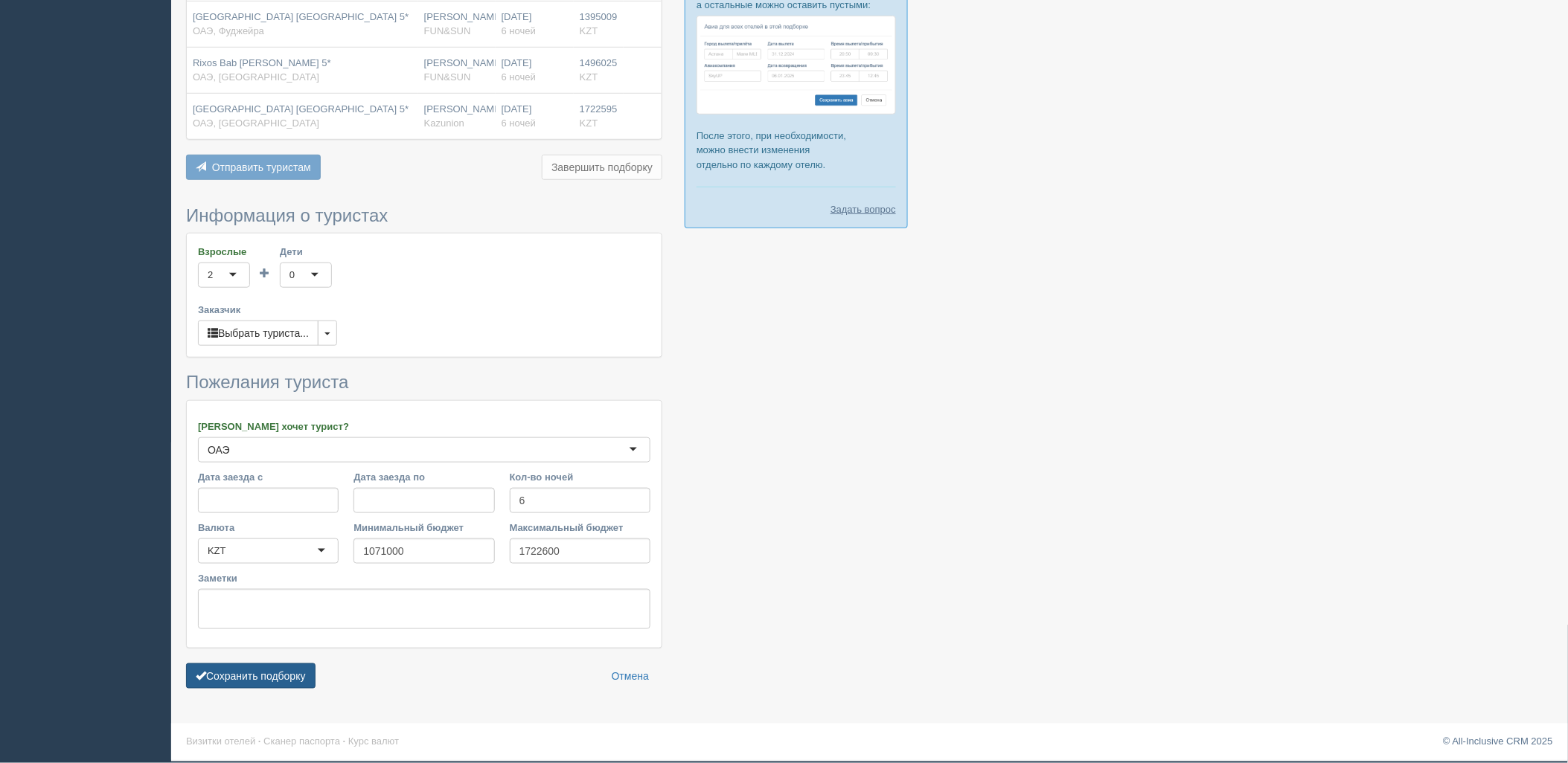
click at [294, 670] on button "Сохранить подборку" at bounding box center [250, 676] width 129 height 25
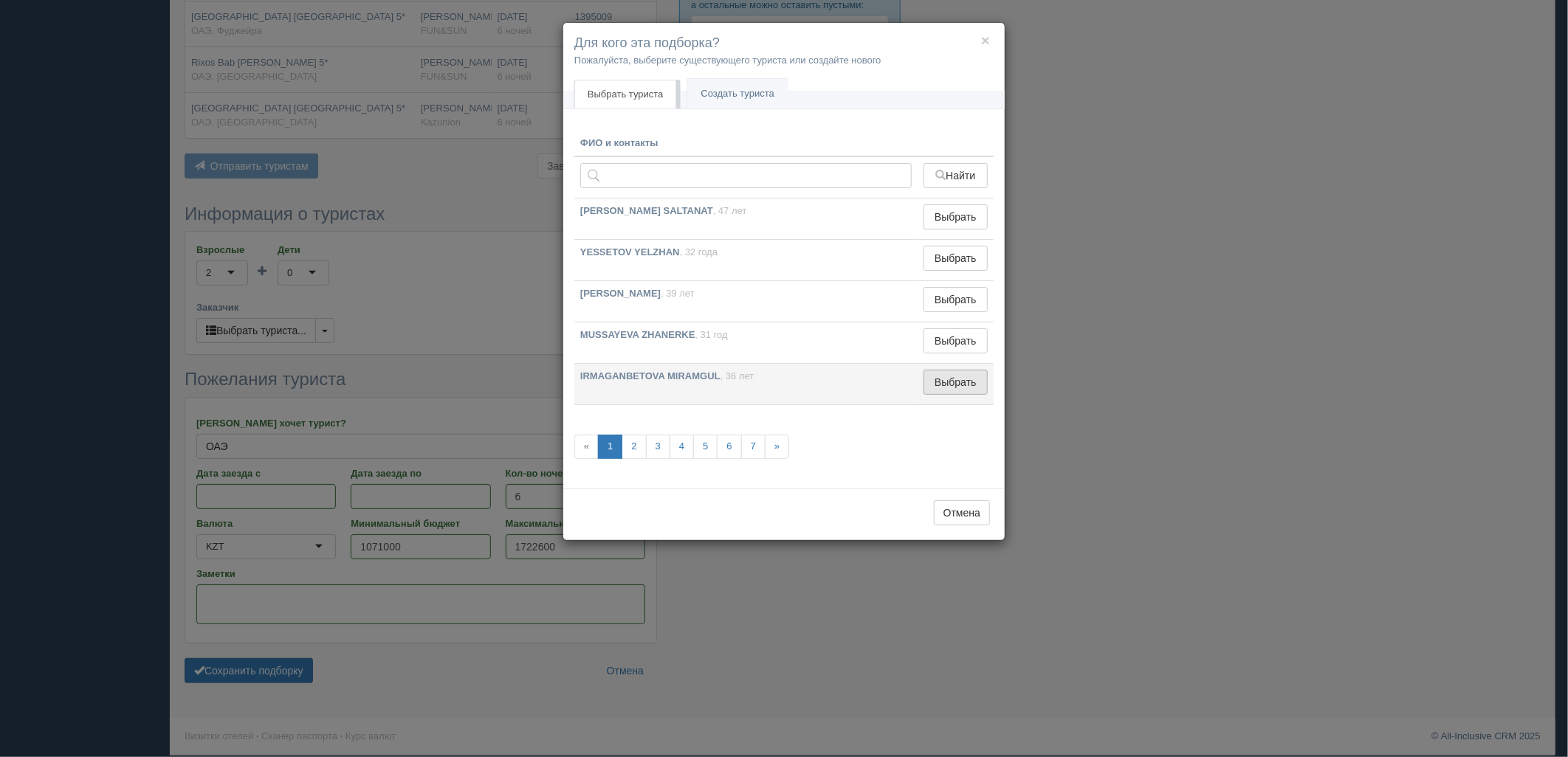
click at [937, 374] on button "Выбрать" at bounding box center [956, 382] width 65 height 25
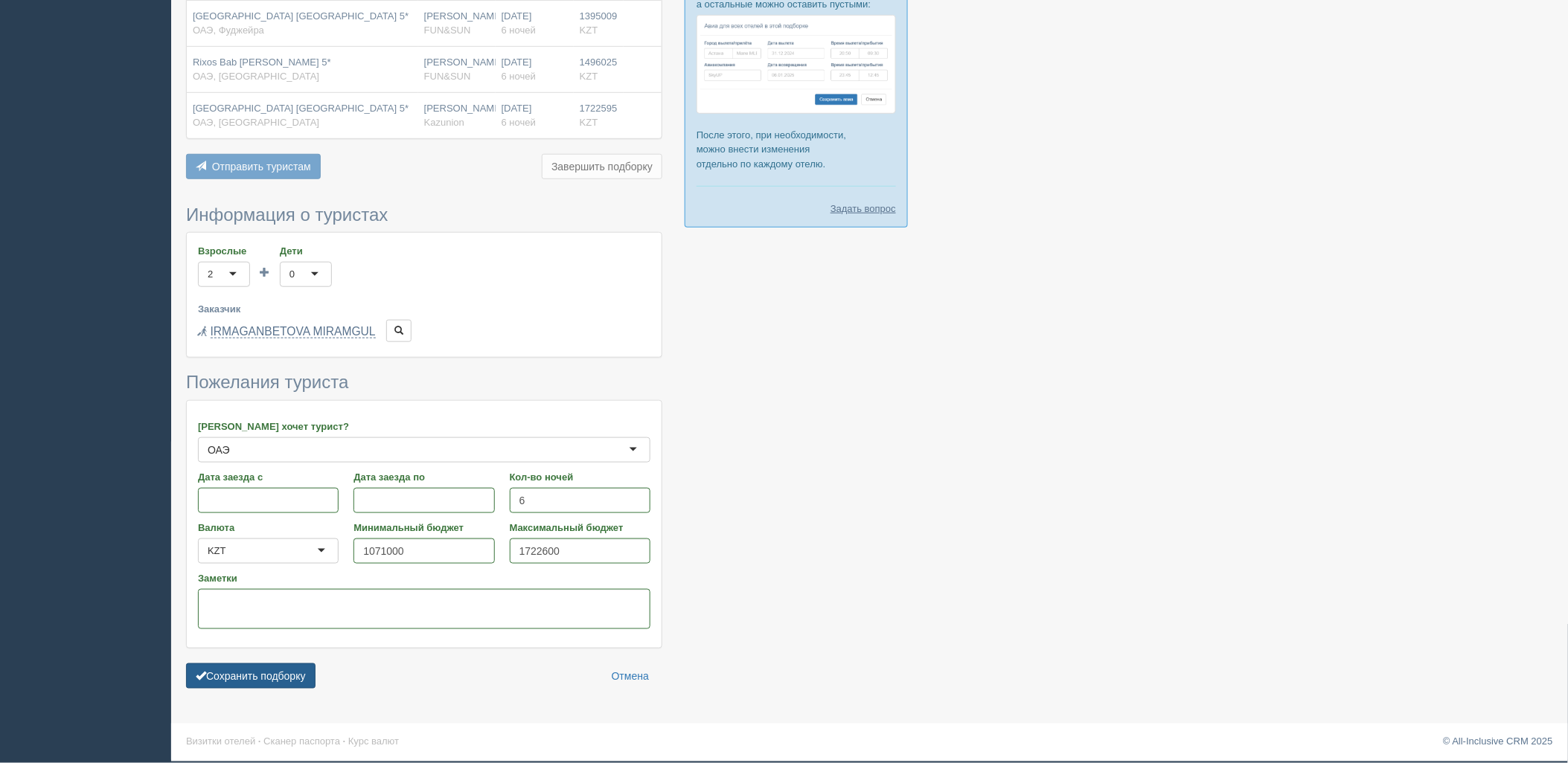
click at [287, 688] on button "Сохранить подборку" at bounding box center [250, 676] width 129 height 25
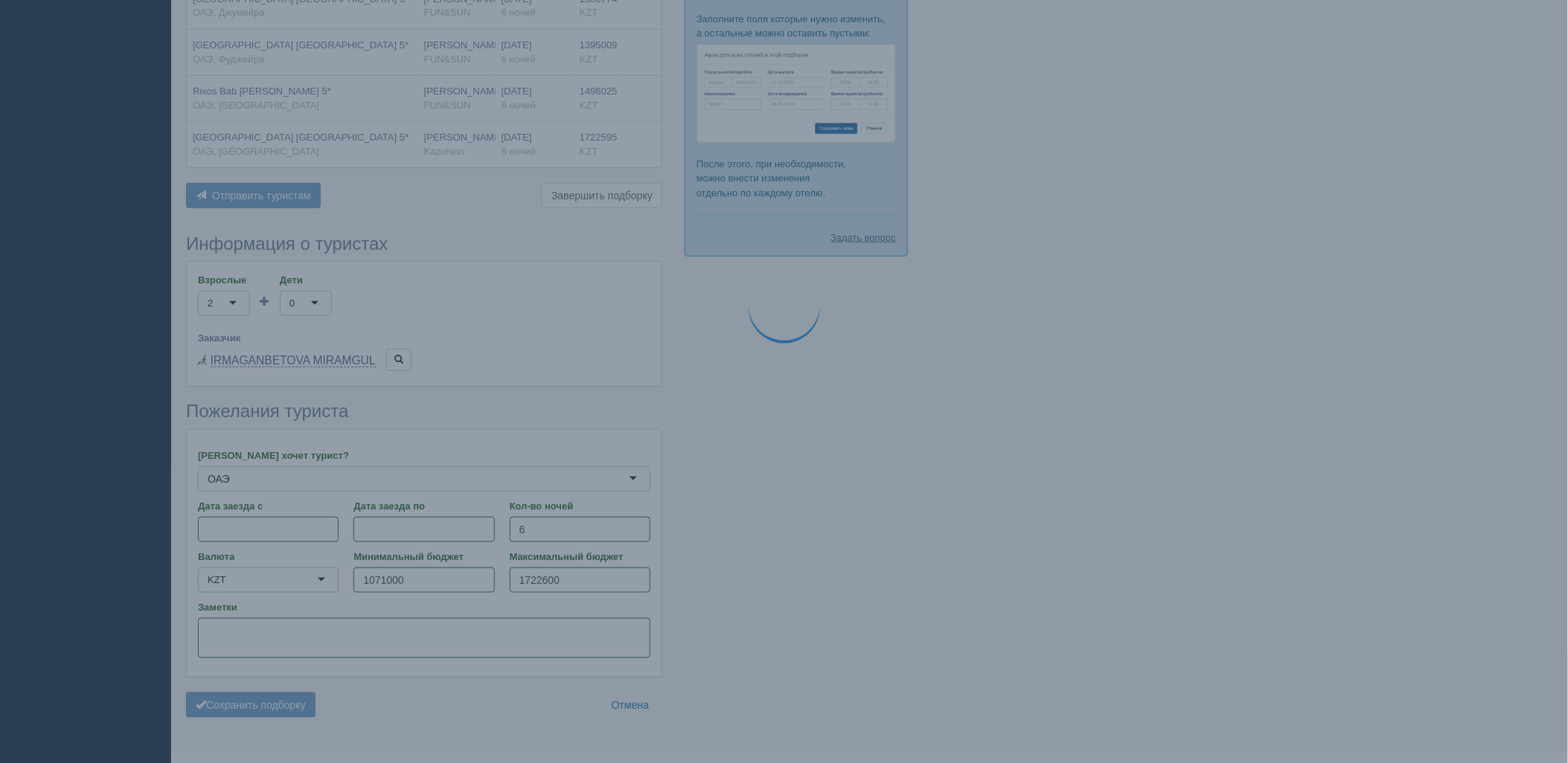
scroll to position [239, 0]
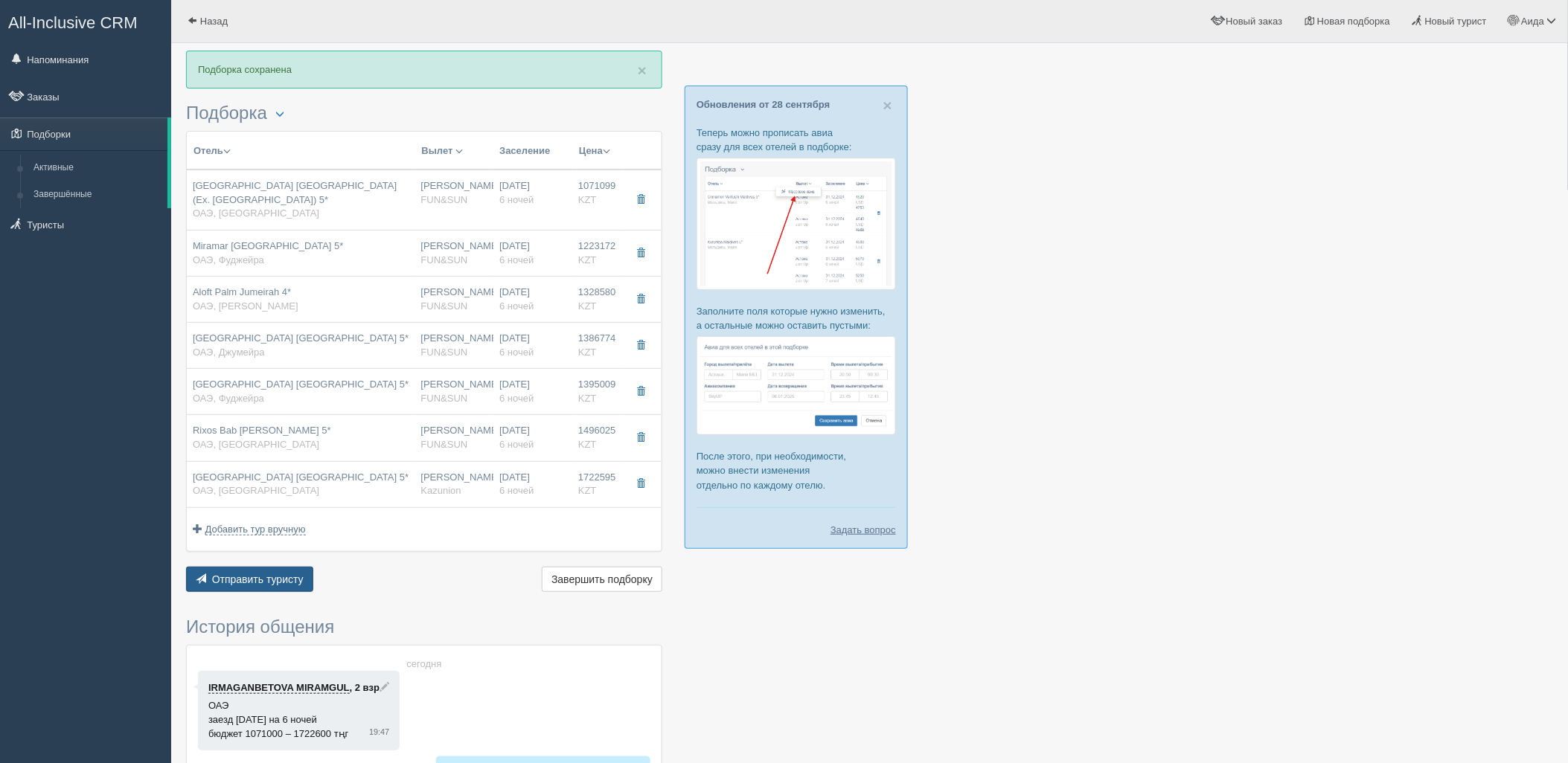
click at [279, 589] on button "Отправить туристу Отправить" at bounding box center [249, 580] width 128 height 25
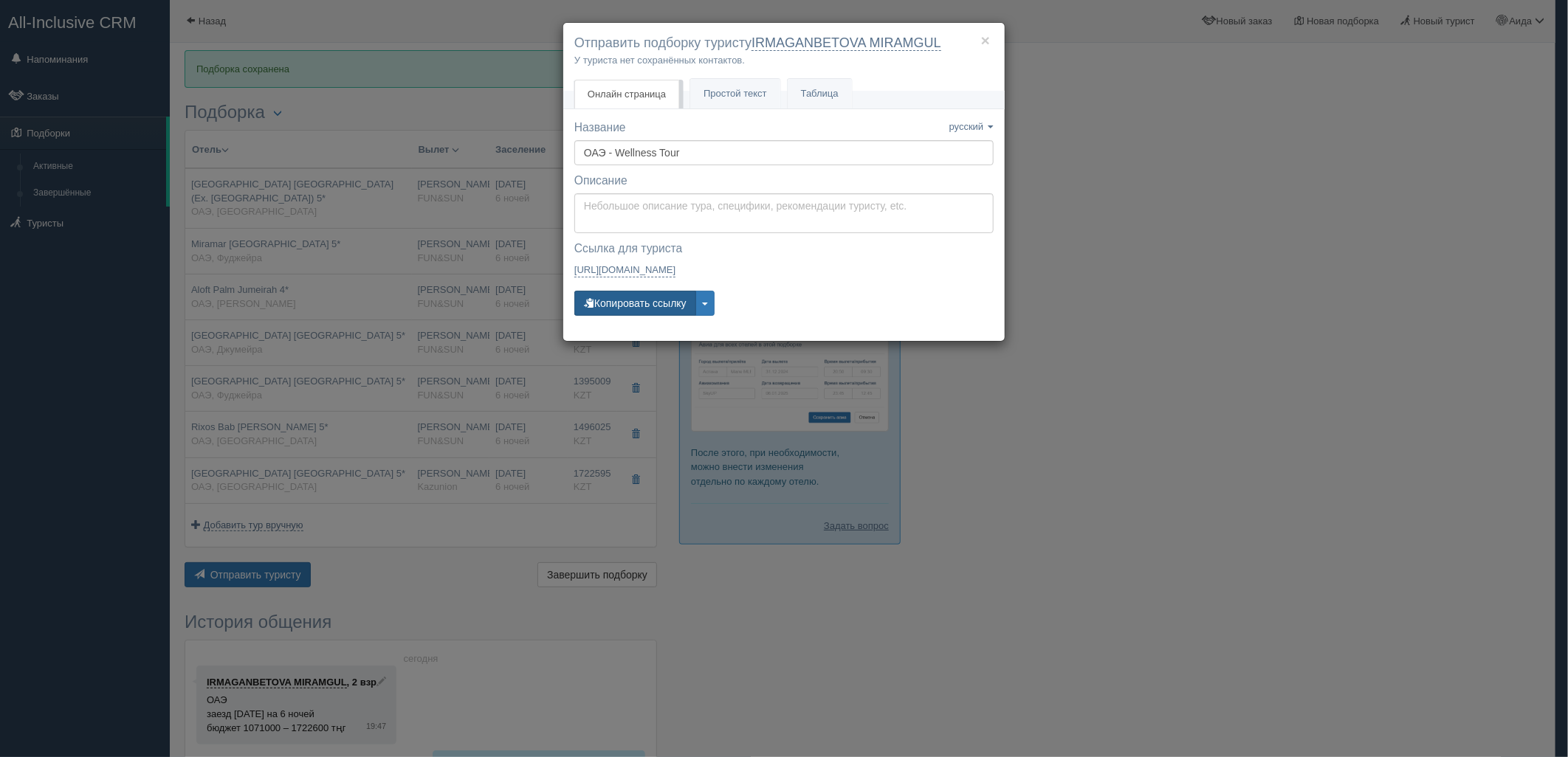
click at [639, 293] on button "Копировать ссылку" at bounding box center [635, 303] width 122 height 25
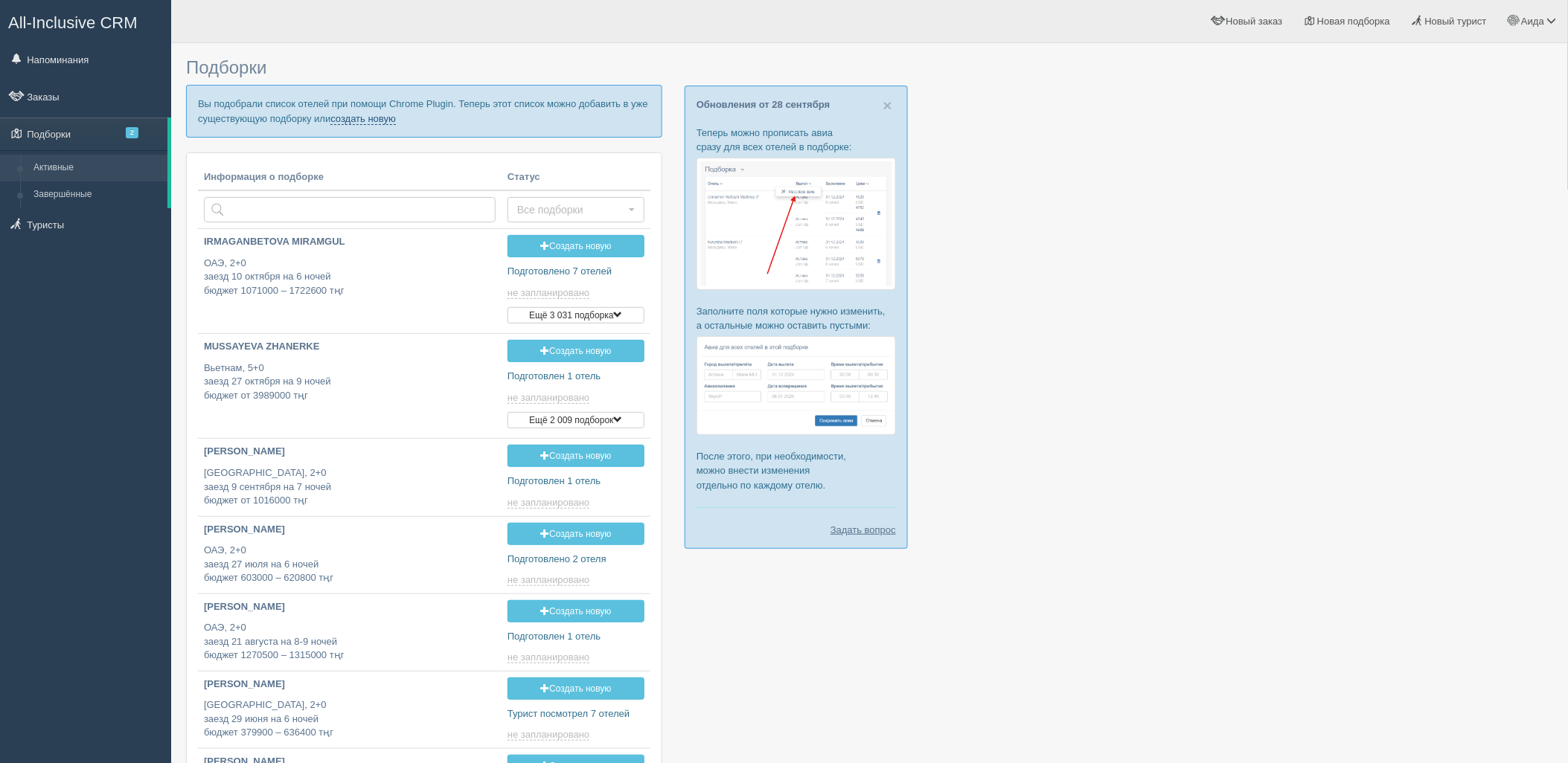
drag, startPoint x: 391, startPoint y: 119, endPoint x: 373, endPoint y: 100, distance: 26.2
click at [391, 119] on link "создать новую" at bounding box center [363, 119] width 66 height 12
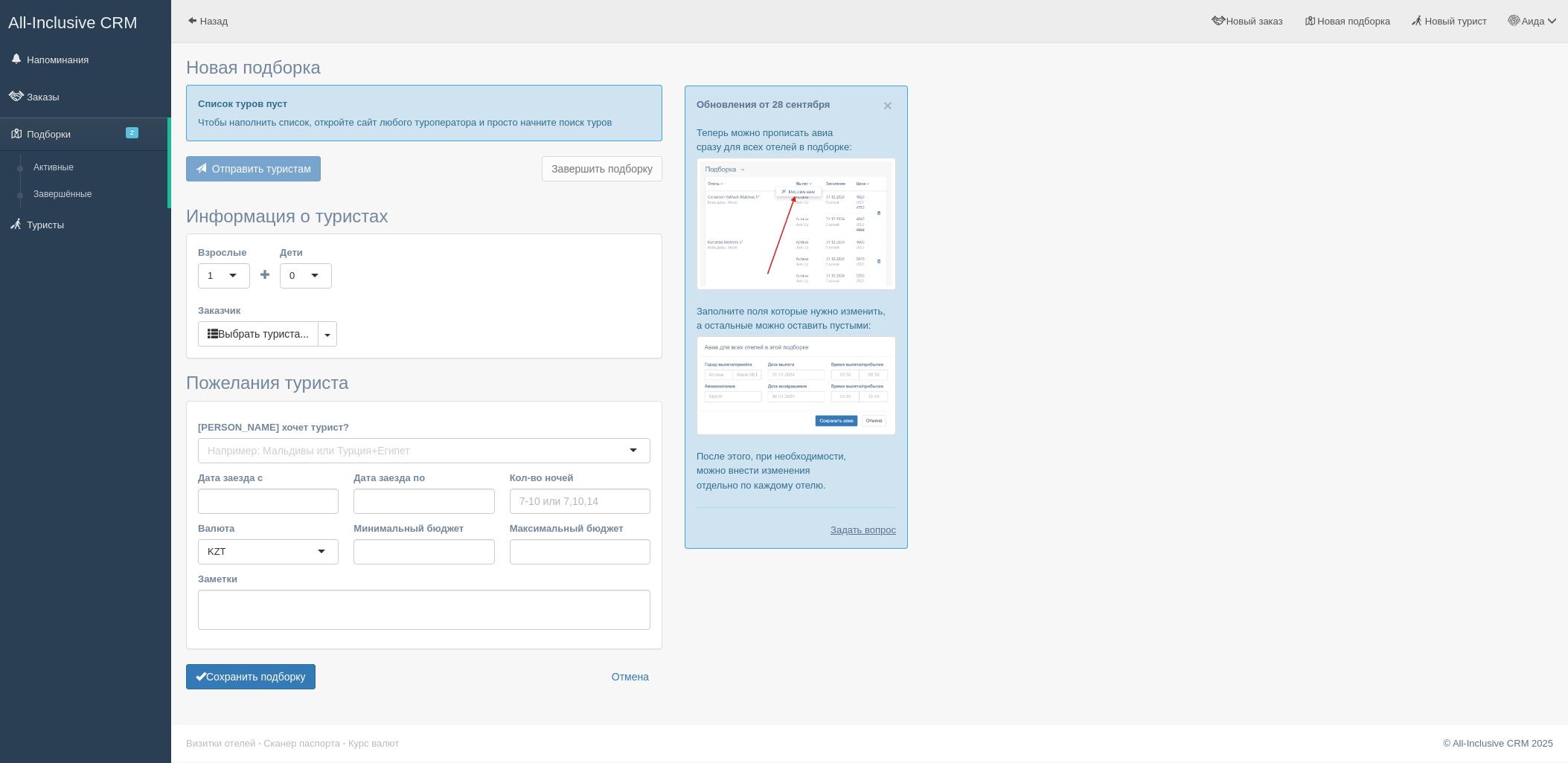
type input "6"
type input "756700"
type input "841600"
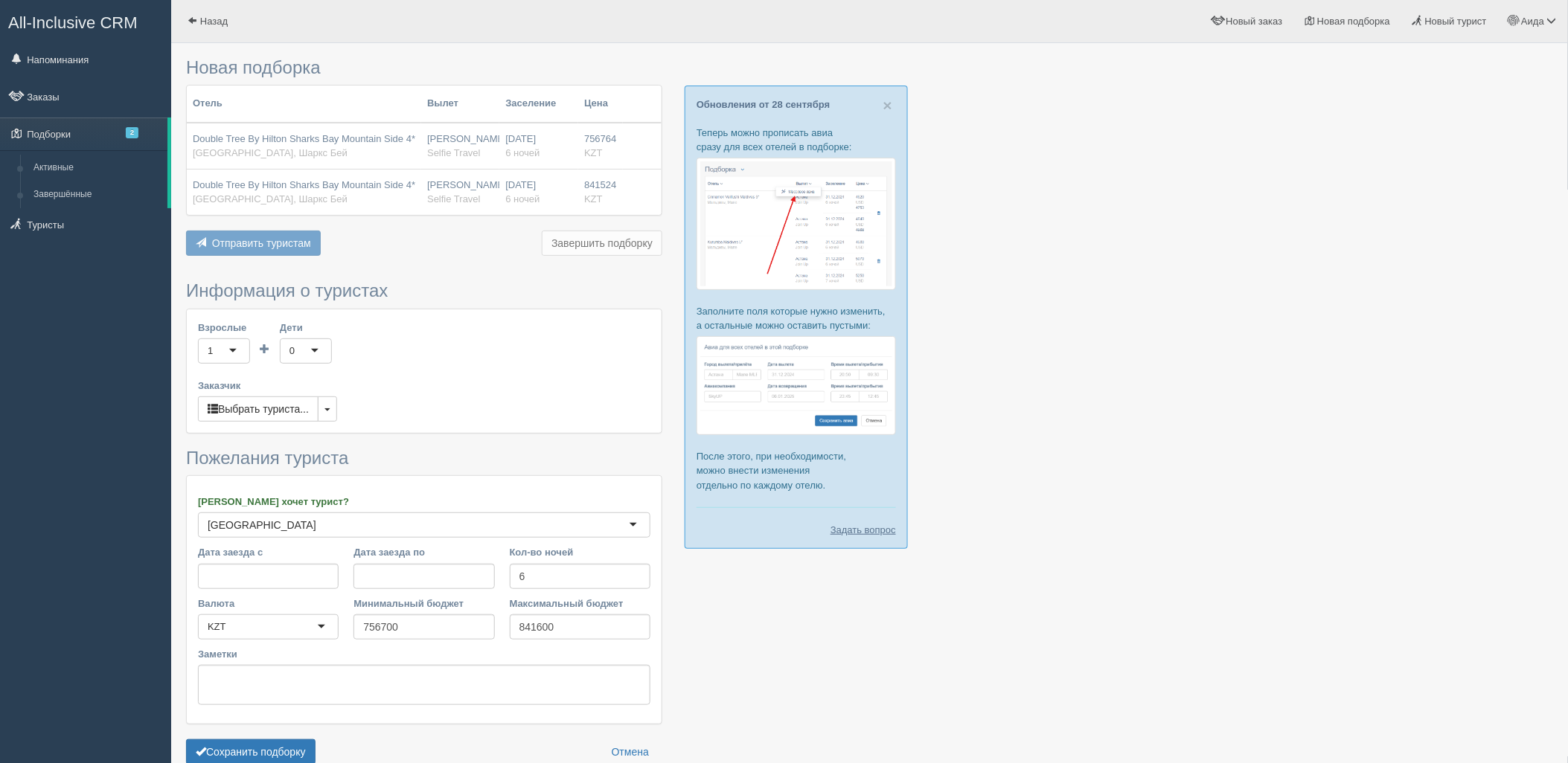
scroll to position [77, 0]
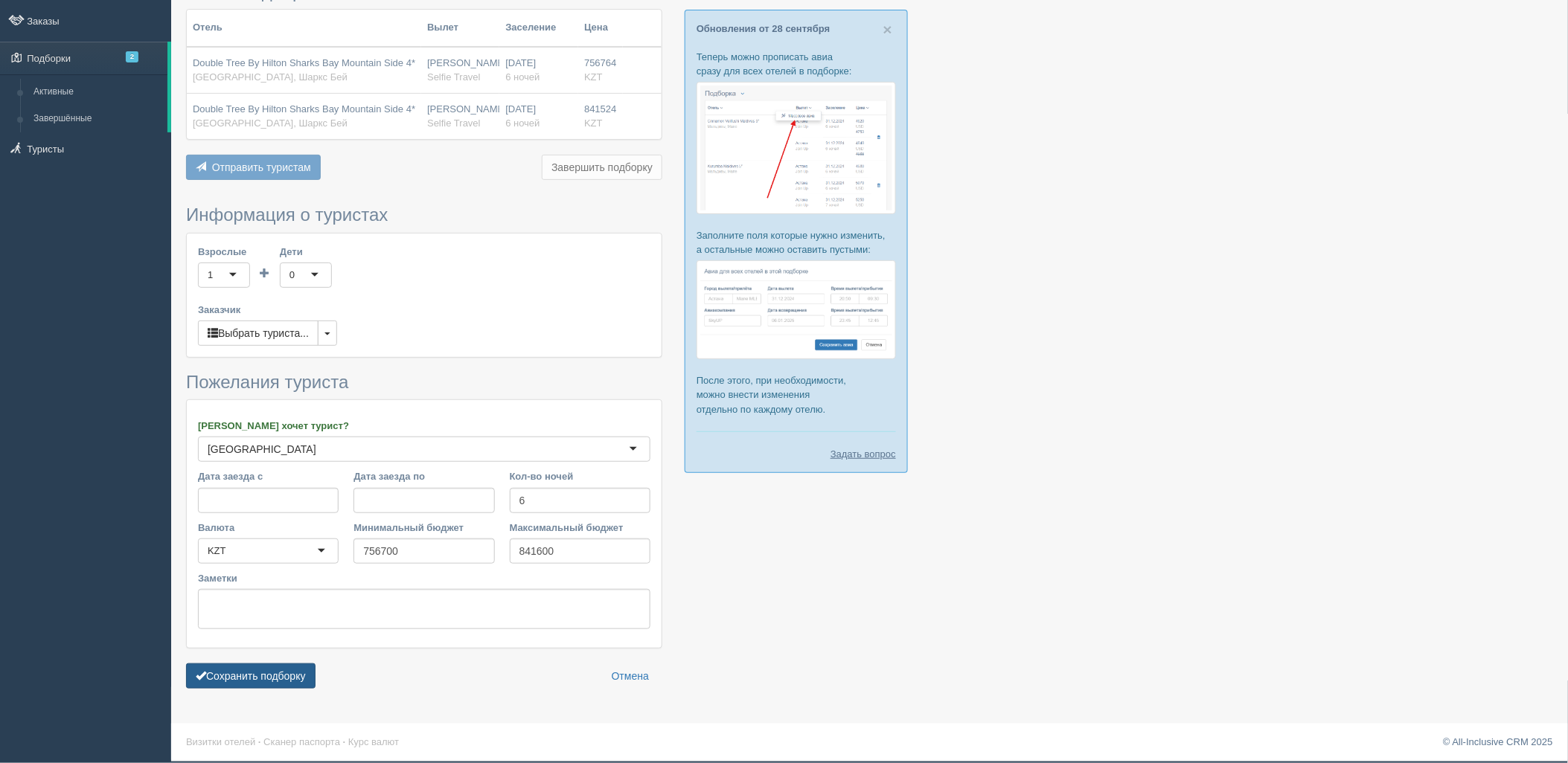
click at [287, 664] on button "Сохранить подборку" at bounding box center [250, 676] width 129 height 25
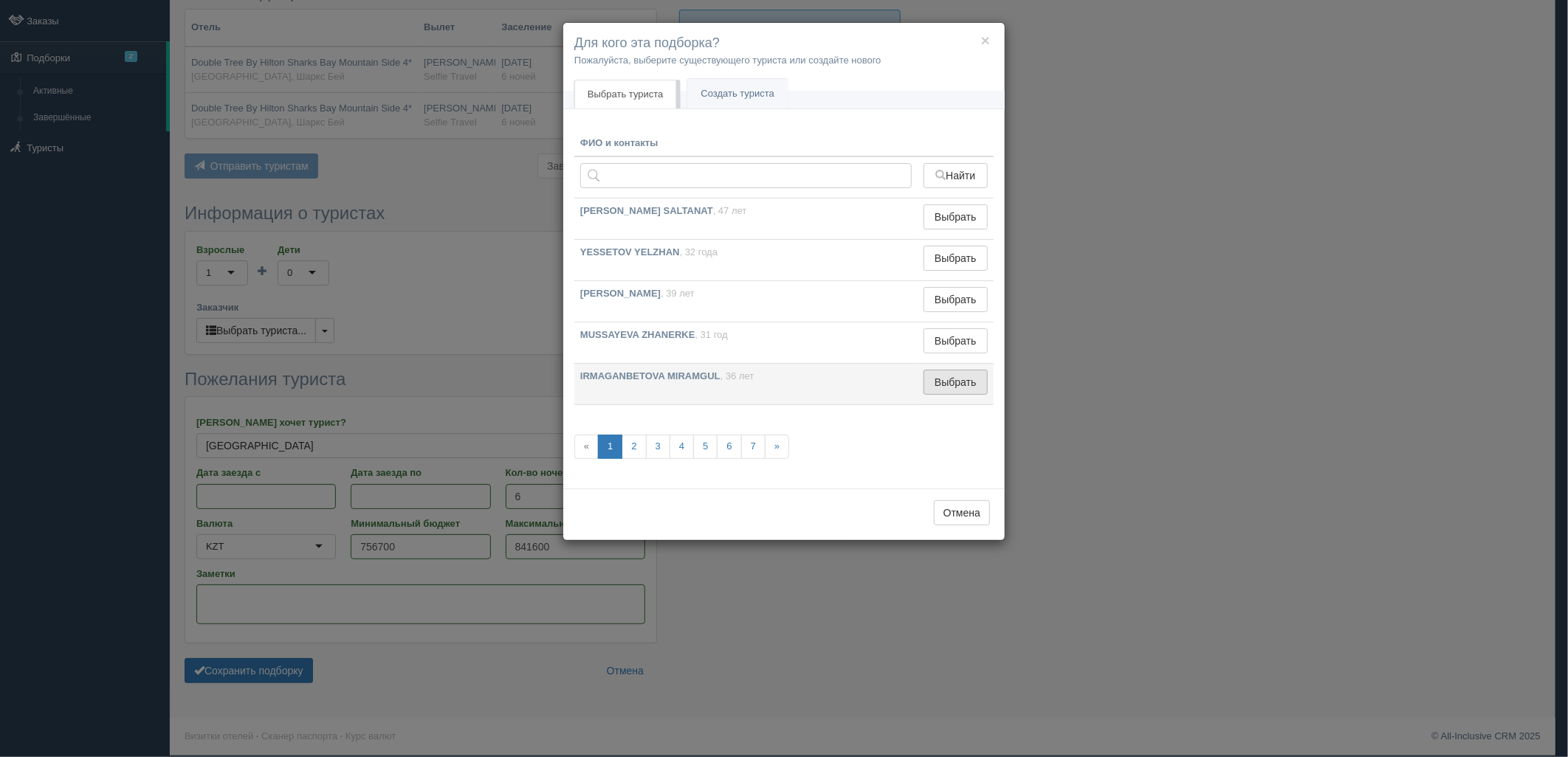
click at [964, 387] on button "Выбрать" at bounding box center [956, 382] width 65 height 25
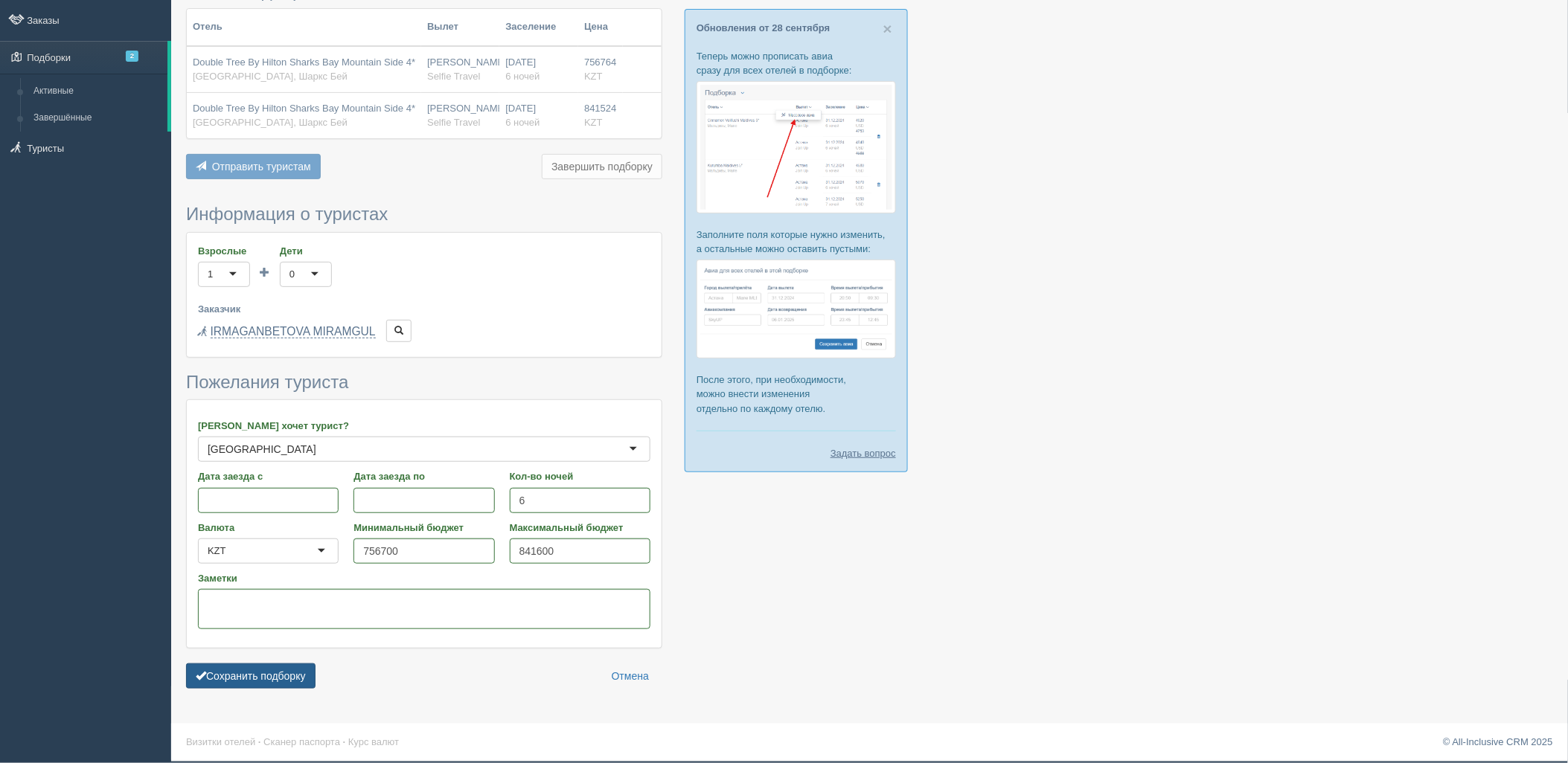
click at [268, 679] on button "Сохранить подборку" at bounding box center [250, 676] width 129 height 25
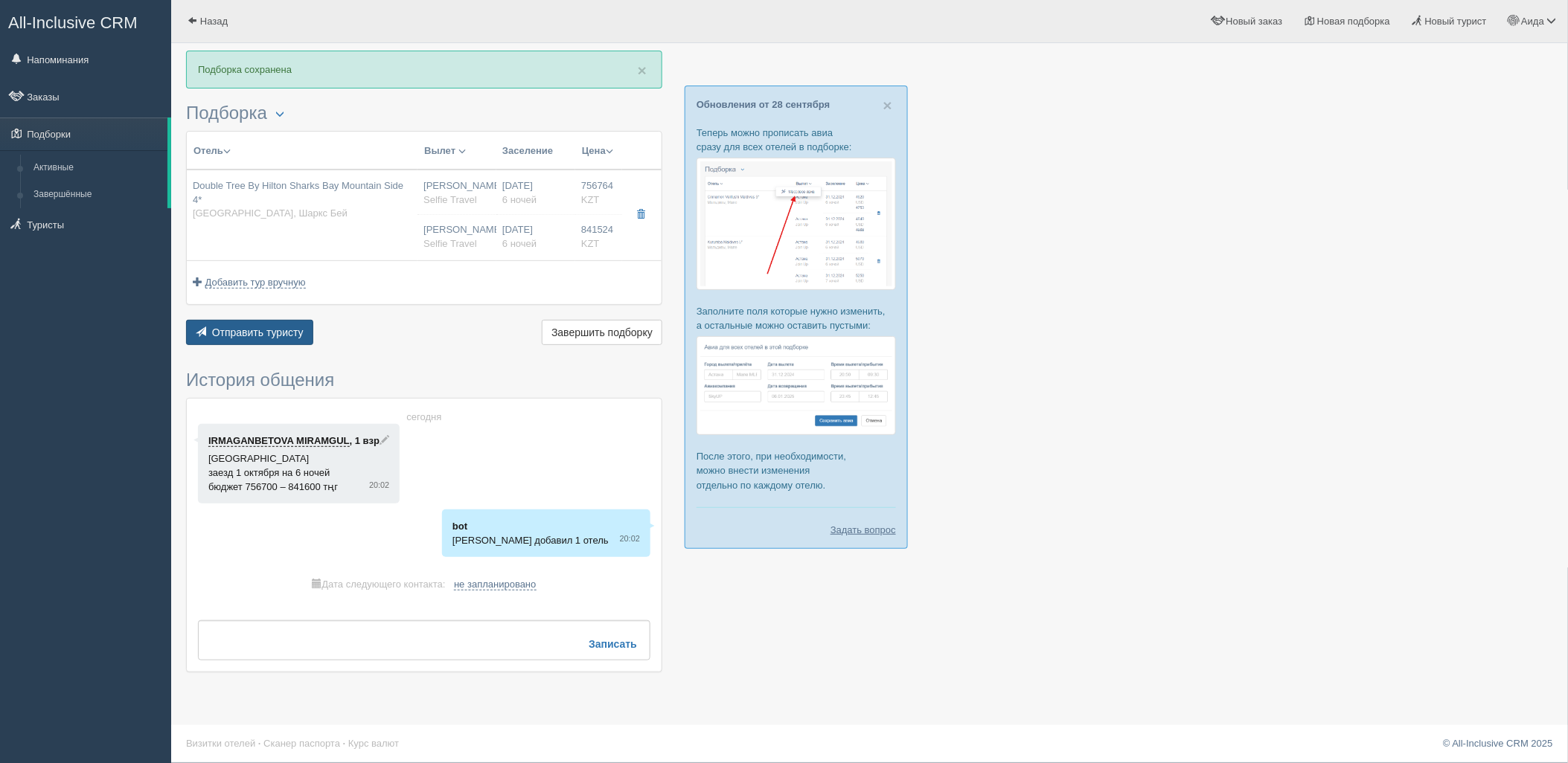
click at [261, 329] on span "Отправить туристу" at bounding box center [258, 333] width 92 height 12
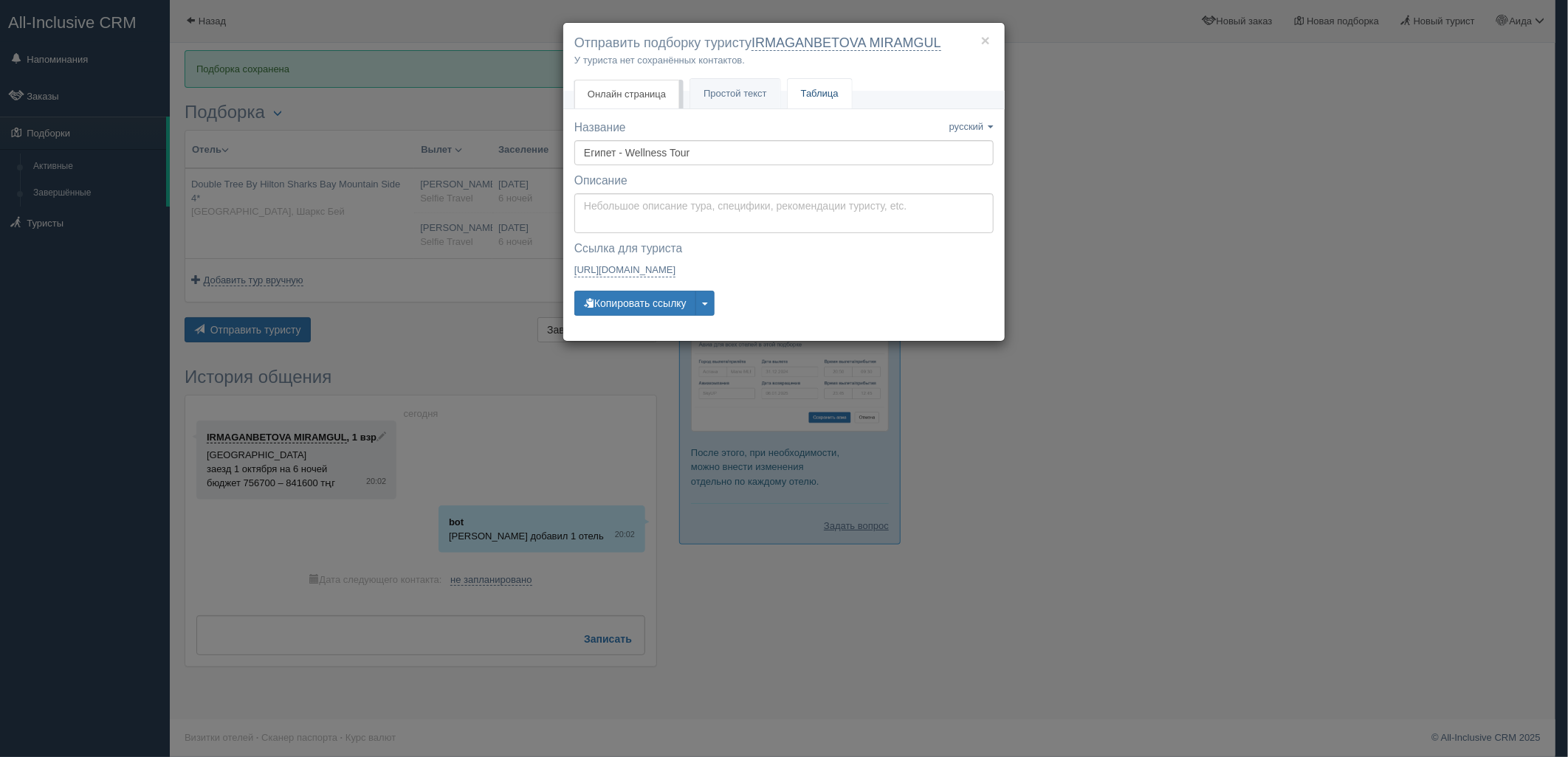
click at [822, 101] on link "Таблица" at bounding box center [820, 93] width 65 height 31
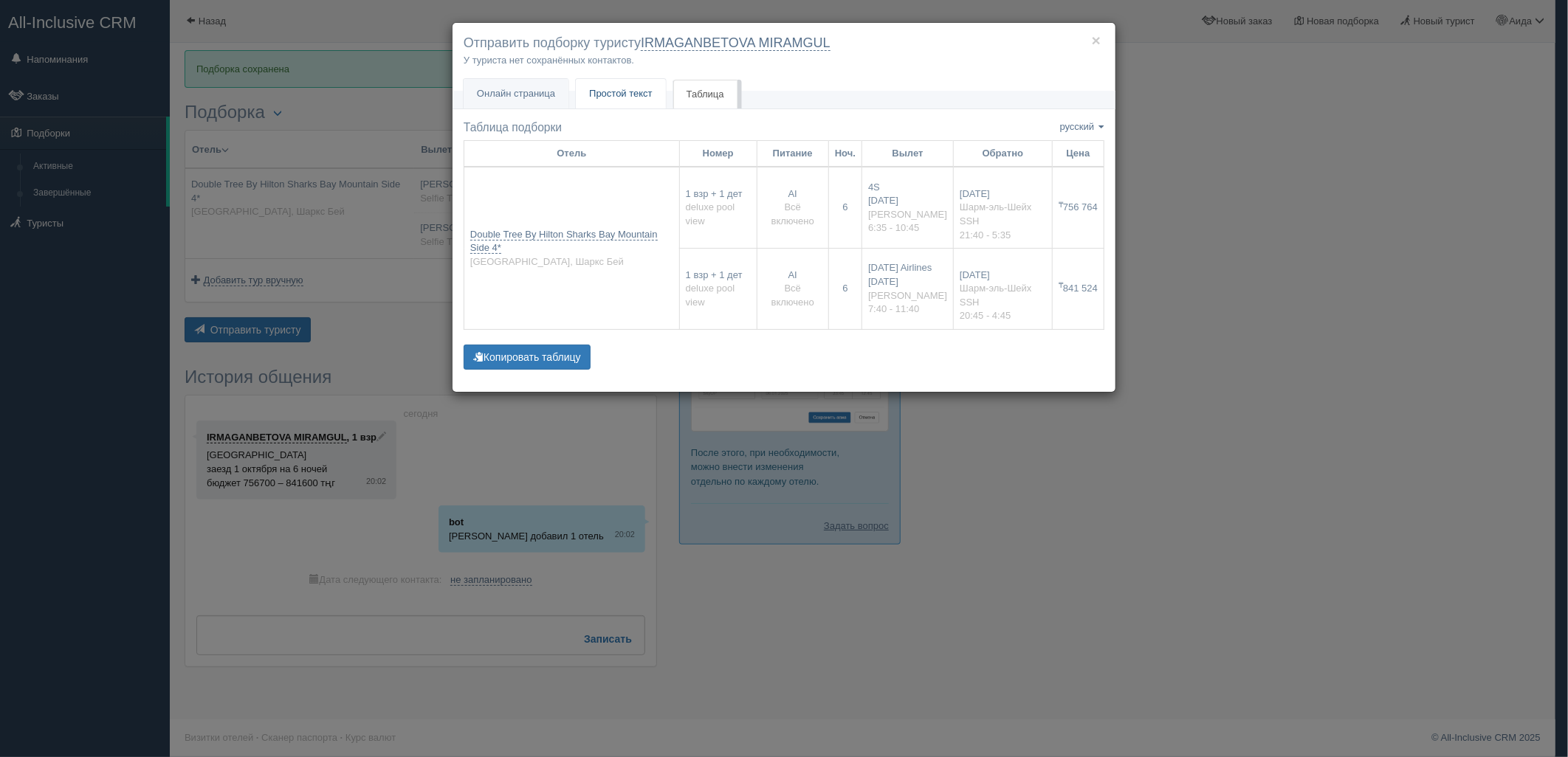
click at [633, 98] on span "Простой текст" at bounding box center [621, 93] width 64 height 11
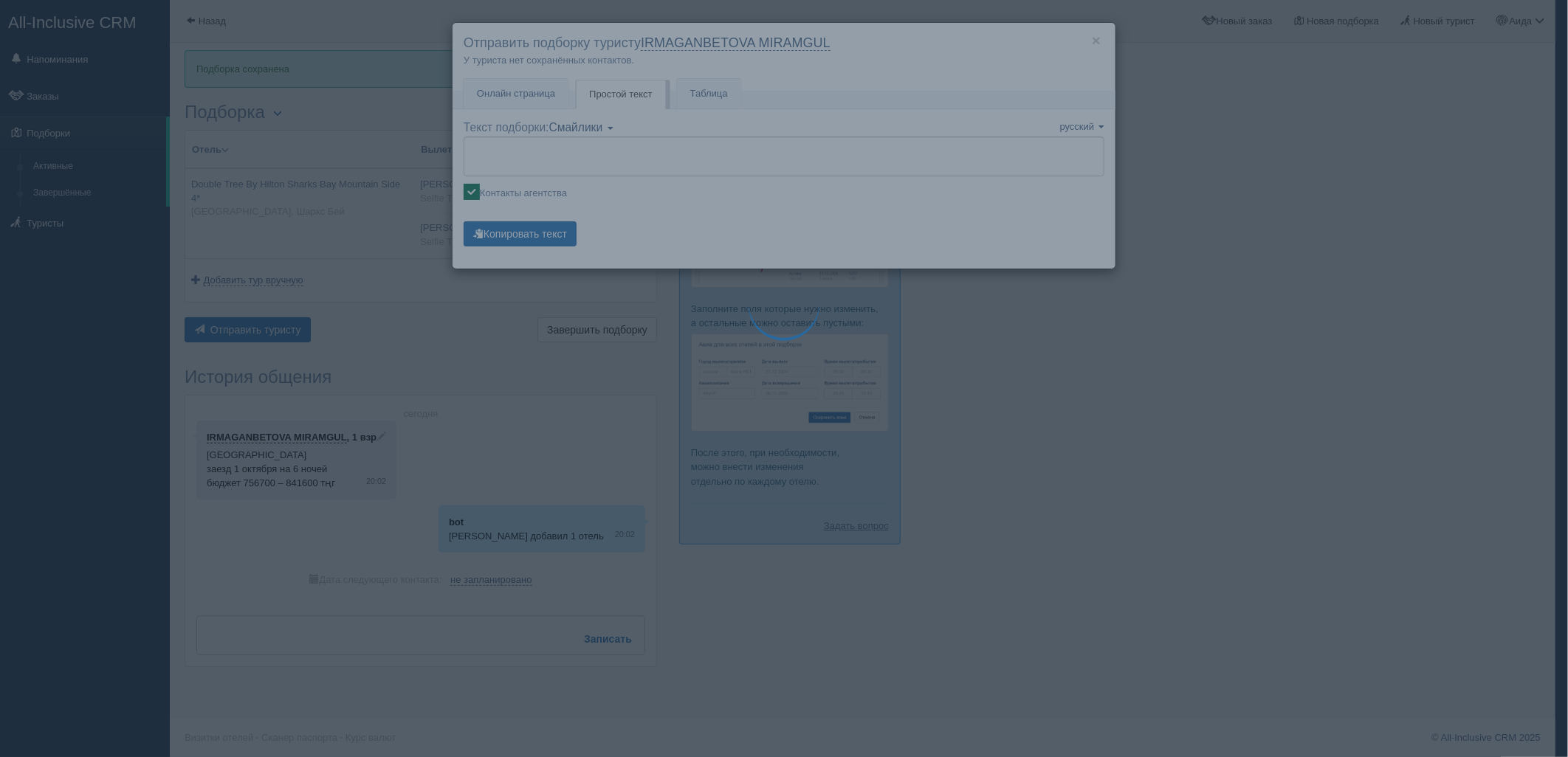
type textarea "🌞 Loremi dolo! Sitametcon Adi elitseddoei temporinc utlabore: 🌎 Etdolo, Magna A…"
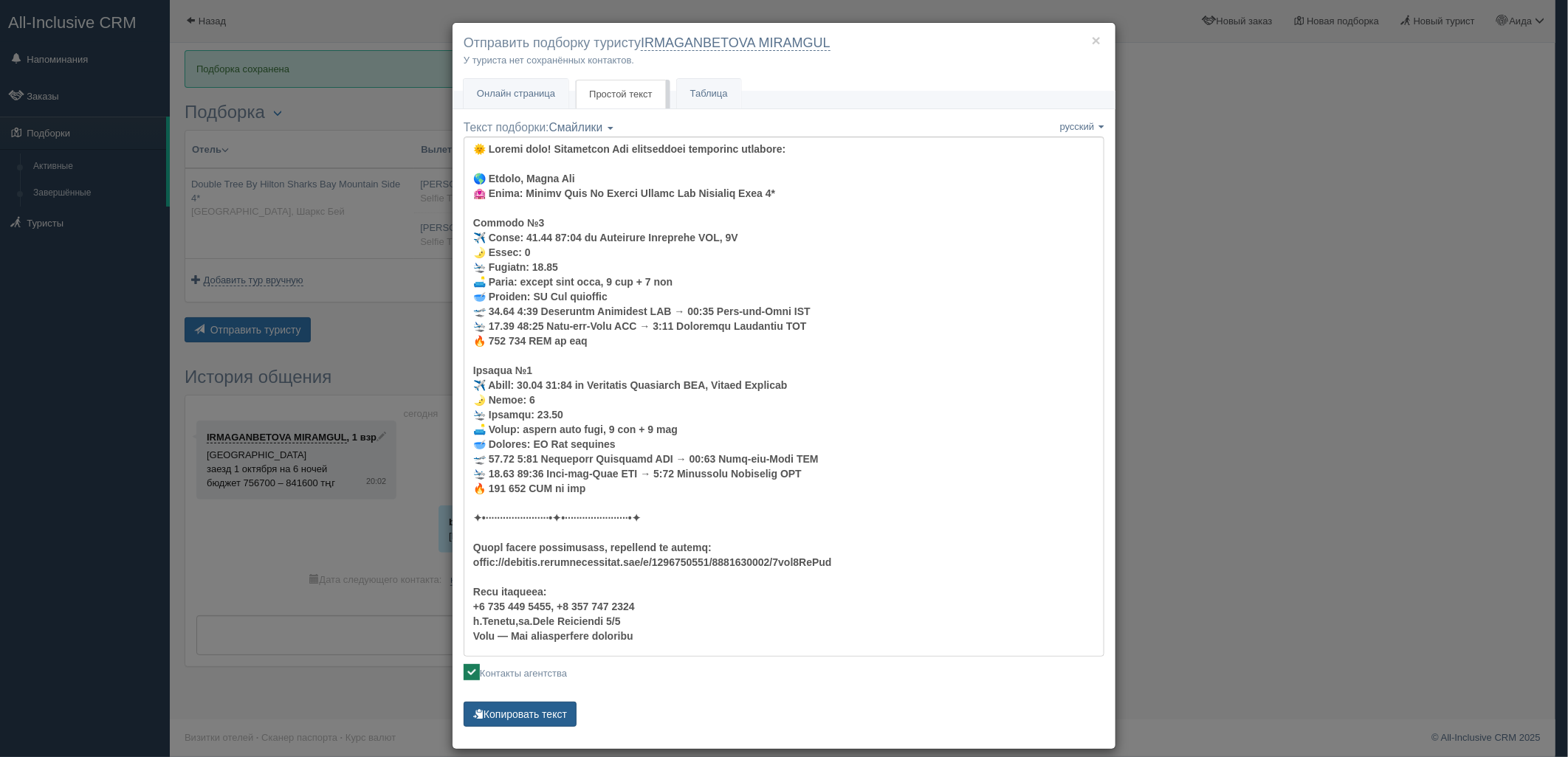
click at [517, 709] on button "Копировать текст" at bounding box center [520, 714] width 113 height 25
